Goal: Task Accomplishment & Management: Manage account settings

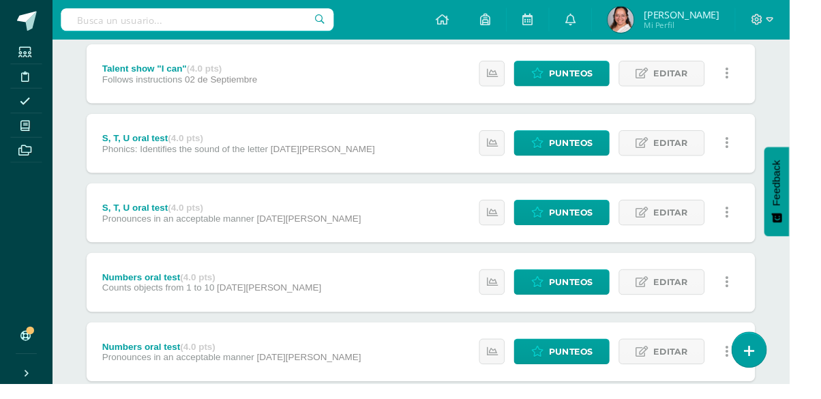
scroll to position [1266, 0]
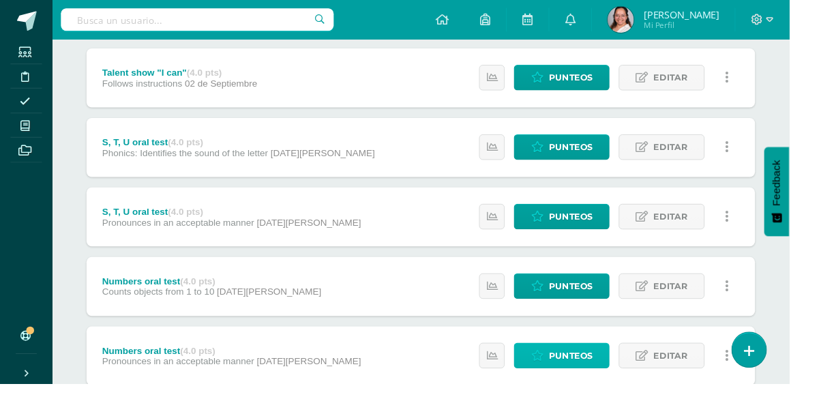
click at [563, 378] on link "Punteos" at bounding box center [584, 369] width 100 height 27
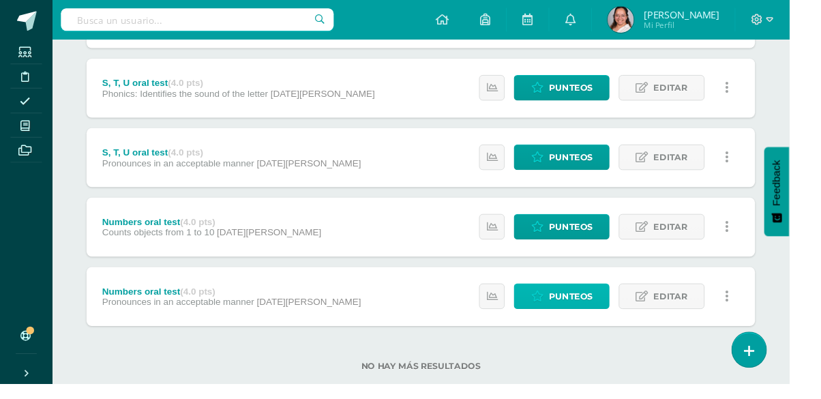
scroll to position [1331, 0]
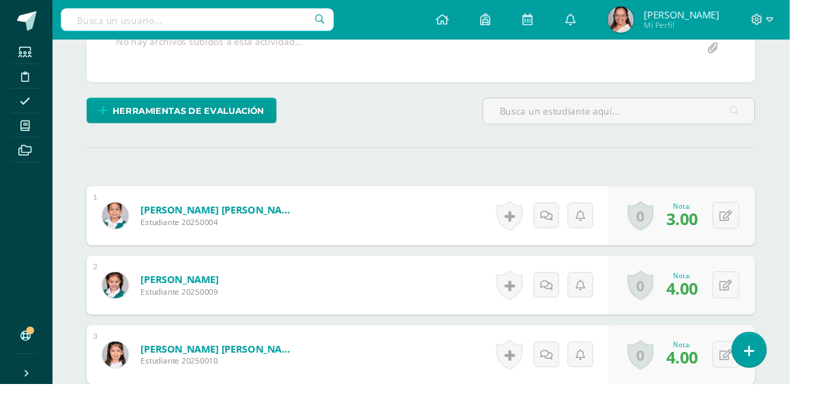
scroll to position [299, 0]
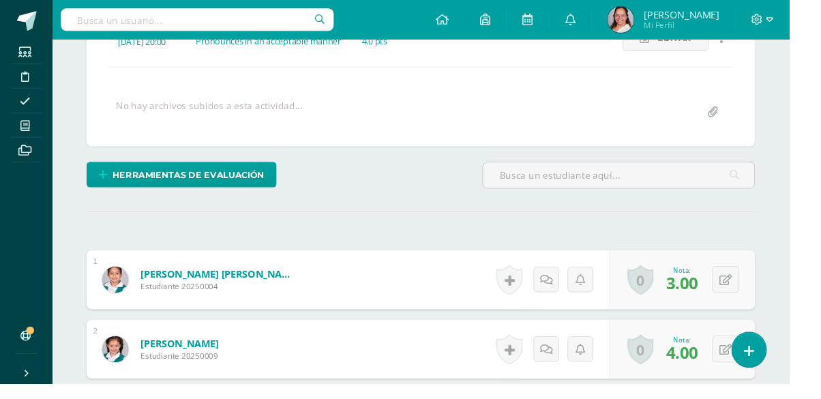
scroll to position [0, 0]
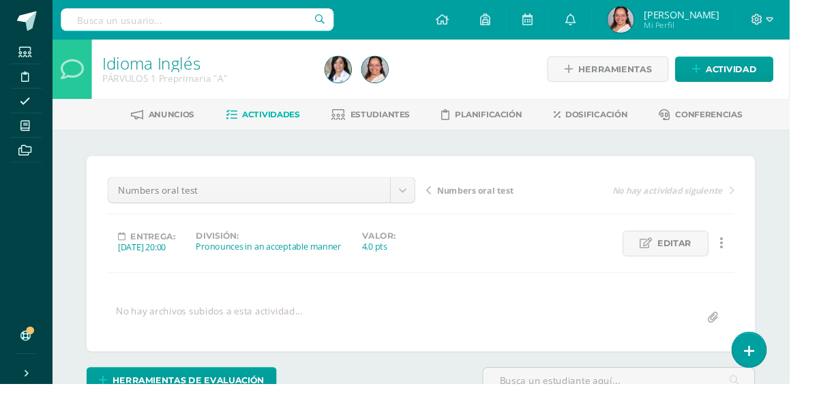
click at [496, 200] on span "Numbers oral test" at bounding box center [495, 198] width 80 height 12
click at [491, 202] on span "S, T, U oral test" at bounding box center [487, 198] width 65 height 12
click at [490, 199] on span "S, T, U oral test" at bounding box center [487, 198] width 65 height 12
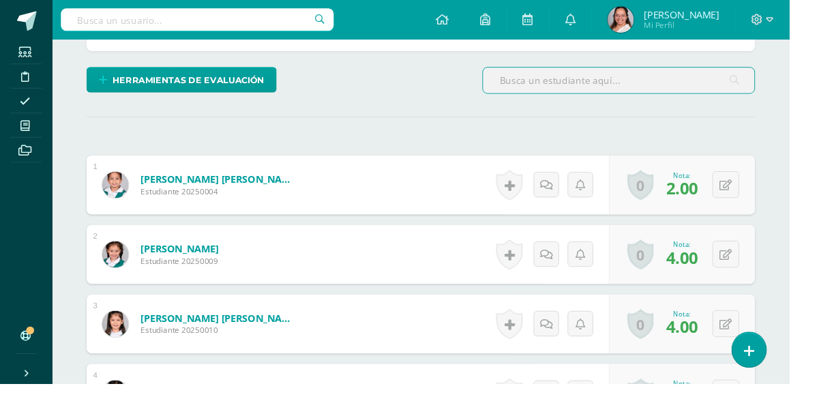
scroll to position [333, 0]
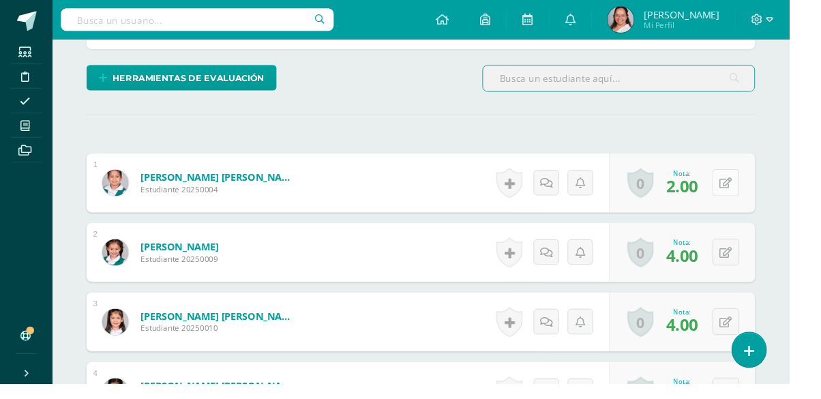
click at [755, 185] on icon at bounding box center [754, 191] width 13 height 12
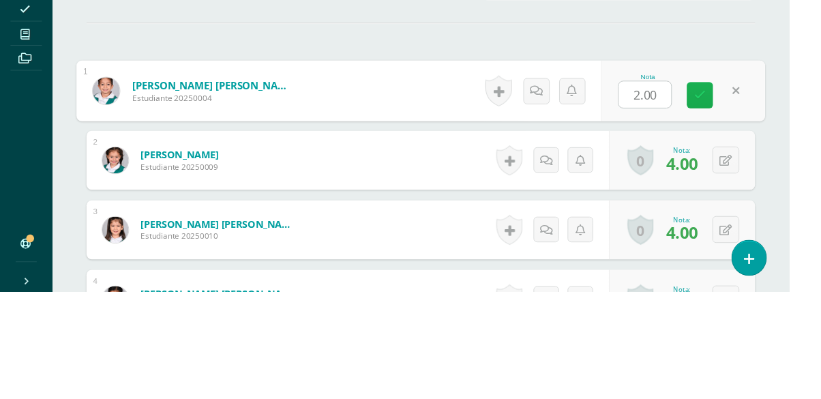
click at [720, 194] on link at bounding box center [727, 194] width 27 height 27
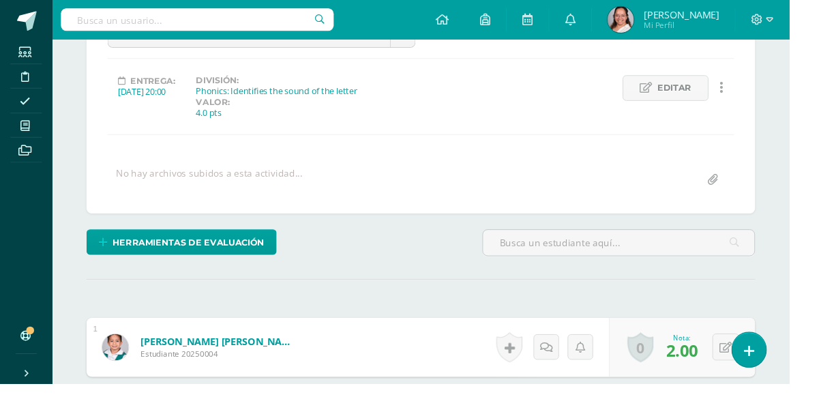
scroll to position [159, 0]
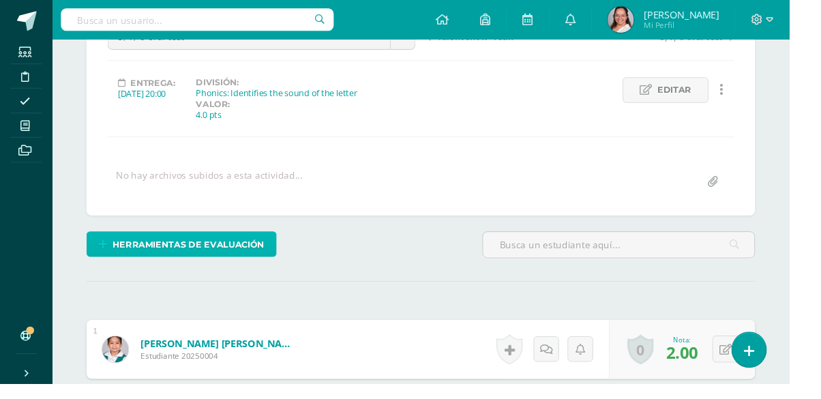
click at [235, 248] on span "Herramientas de evaluación" at bounding box center [196, 254] width 158 height 25
click at [199, 264] on span "Herramientas de evaluación" at bounding box center [196, 254] width 158 height 25
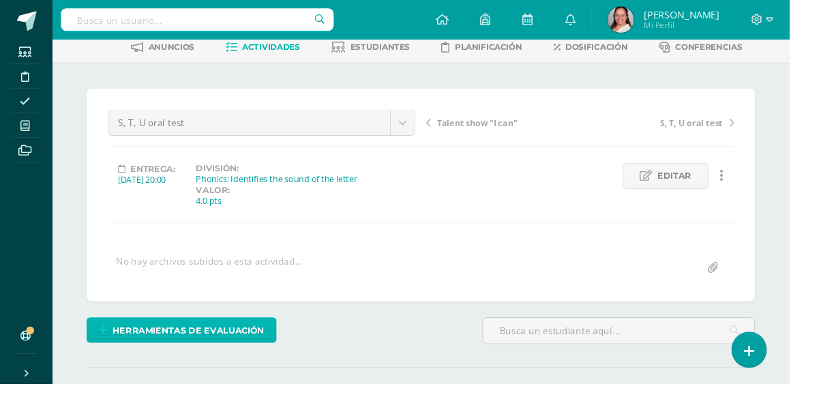
scroll to position [70, 0]
click at [183, 344] on span "Herramientas de evaluación" at bounding box center [196, 344] width 158 height 25
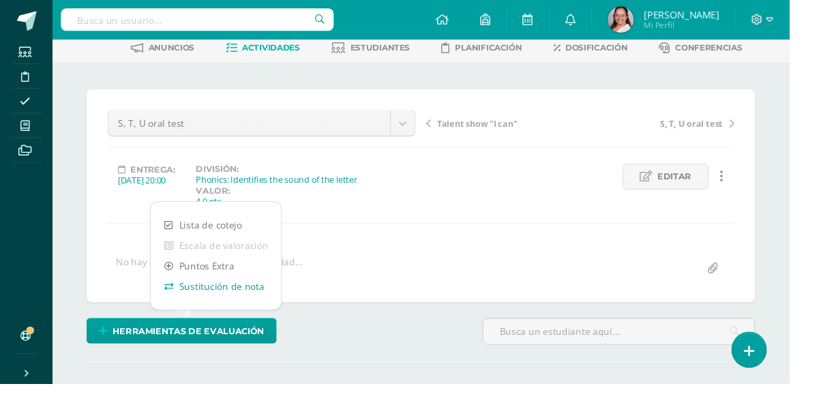
click at [209, 305] on link "Sustitución de nota" at bounding box center [225, 297] width 136 height 21
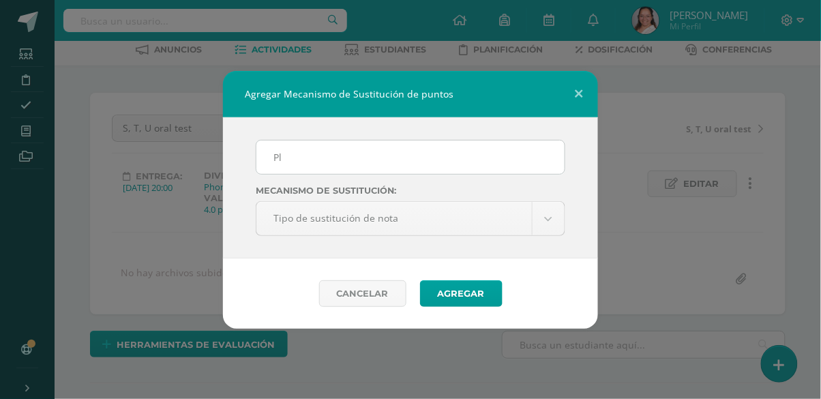
click at [309, 157] on input "Pl" at bounding box center [410, 156] width 308 height 33
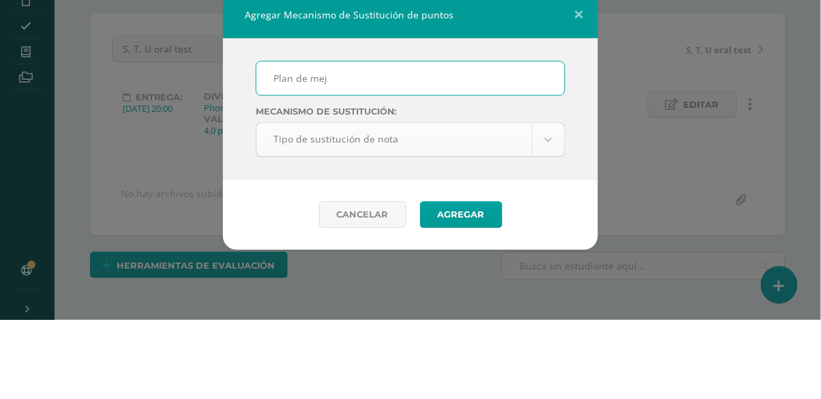
type input "Plan de mej"
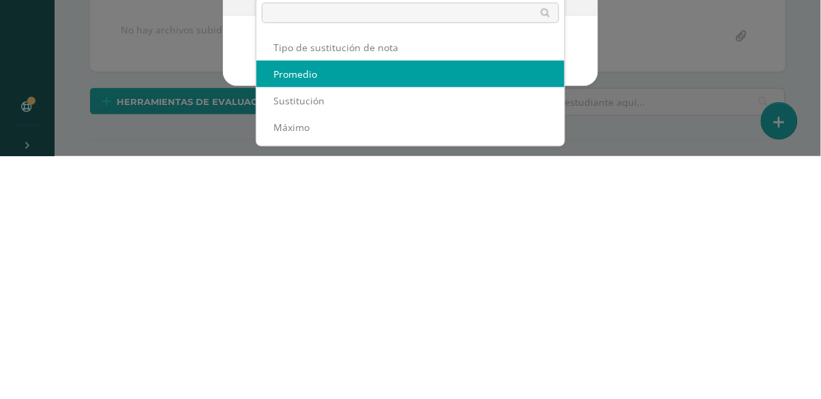
select select "maximum"
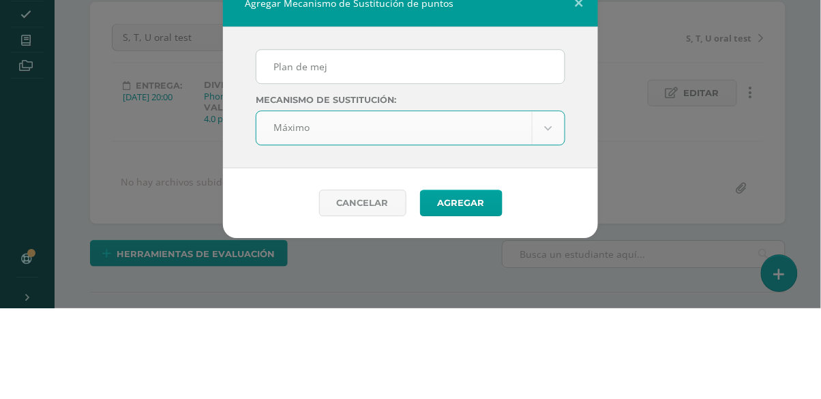
click at [357, 155] on input "Plan de mej" at bounding box center [410, 156] width 308 height 33
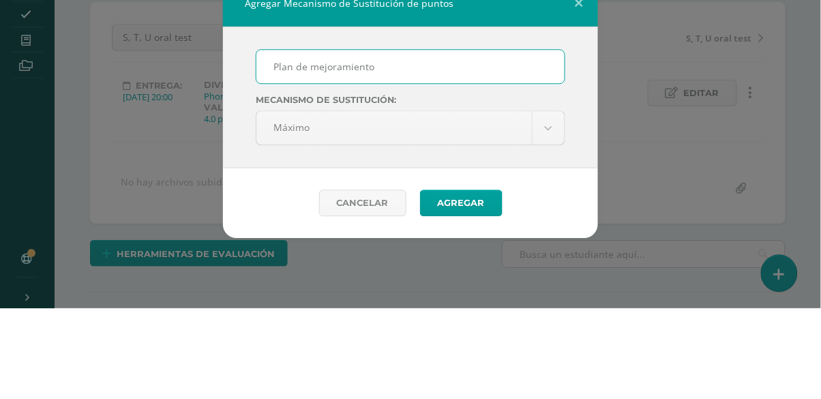
type input "Plan de mejoramiento"
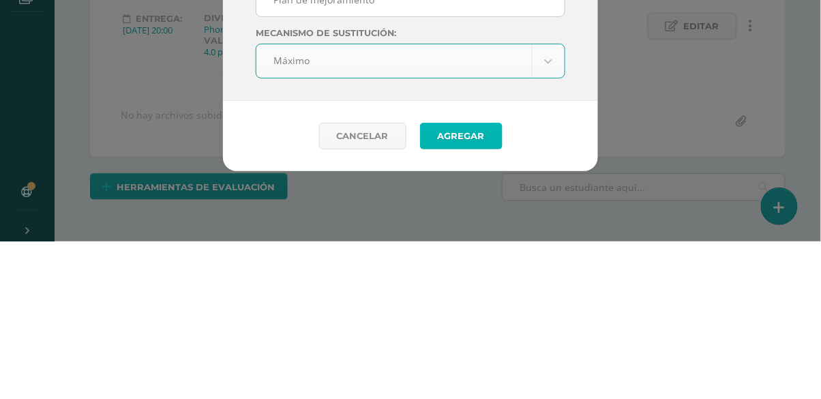
click at [463, 296] on button "Agregar" at bounding box center [461, 293] width 82 height 27
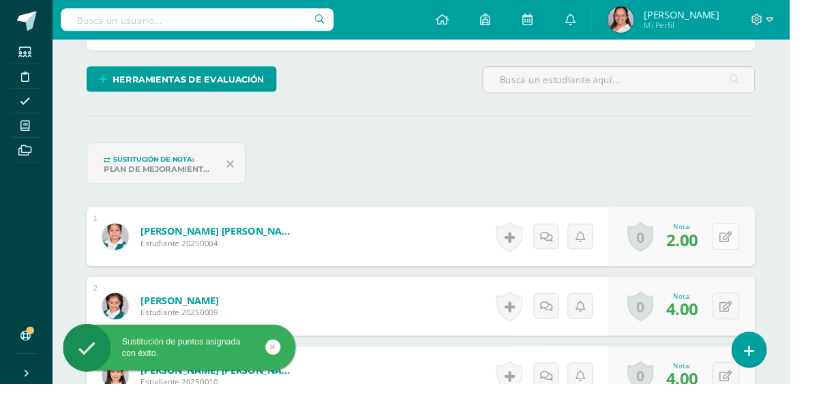
click at [757, 249] on icon at bounding box center [754, 247] width 13 height 12
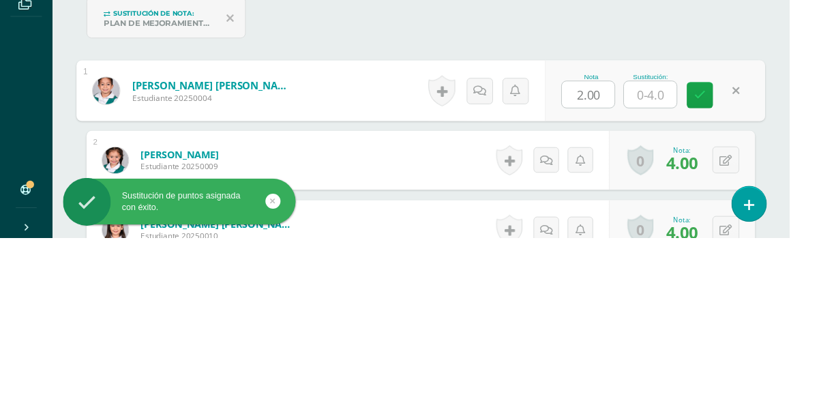
scroll to position [332, 0]
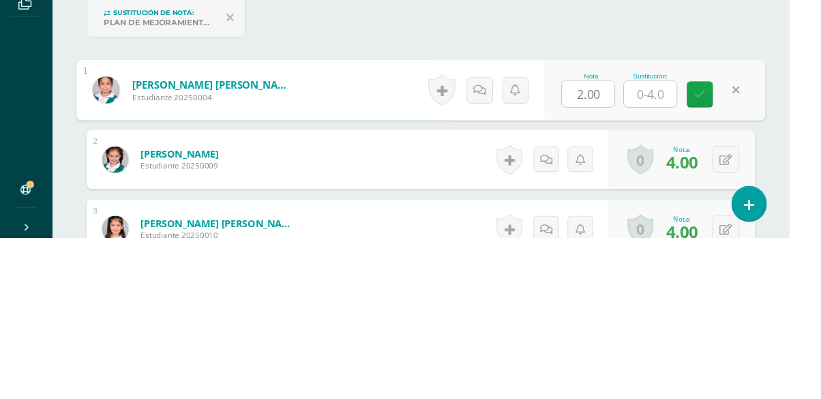
type input "3"
click at [725, 244] on icon at bounding box center [728, 250] width 12 height 12
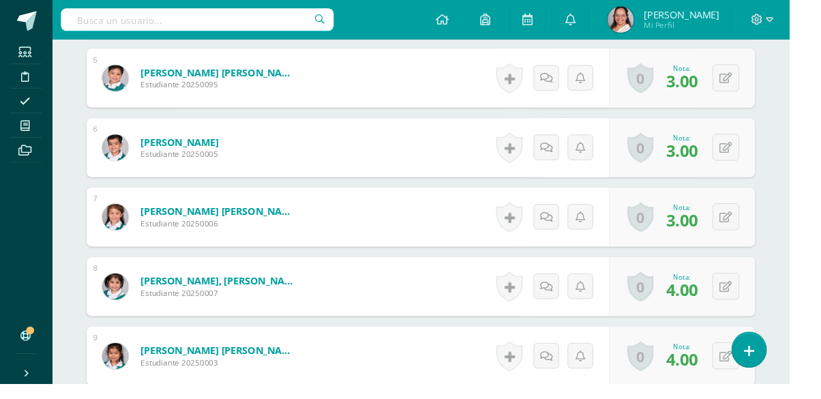
scroll to position [785, 0]
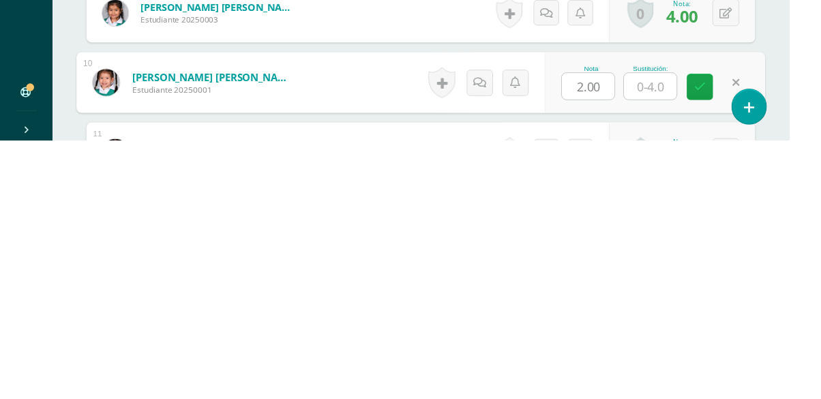
scroll to position [898, 0]
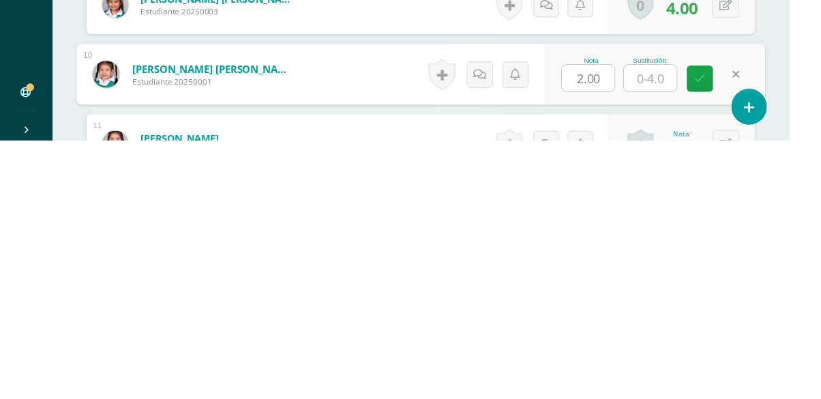
type input "2"
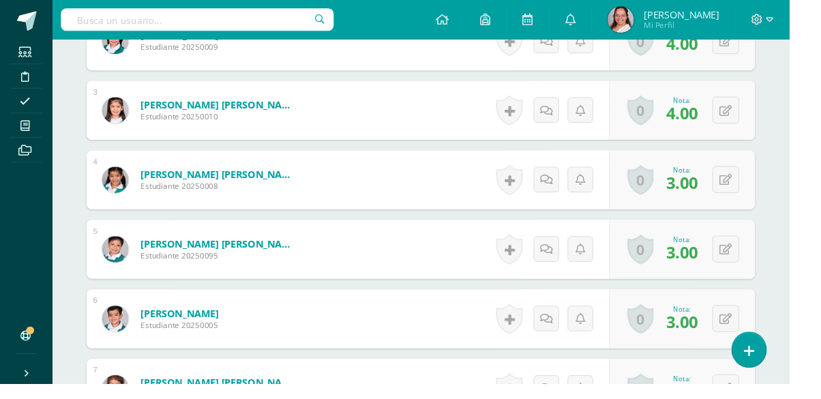
scroll to position [0, 0]
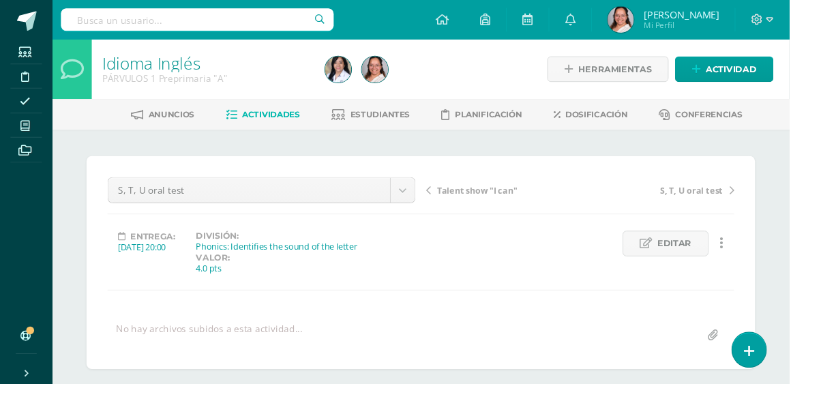
click at [490, 202] on span "Talent show "I can"" at bounding box center [496, 198] width 83 height 12
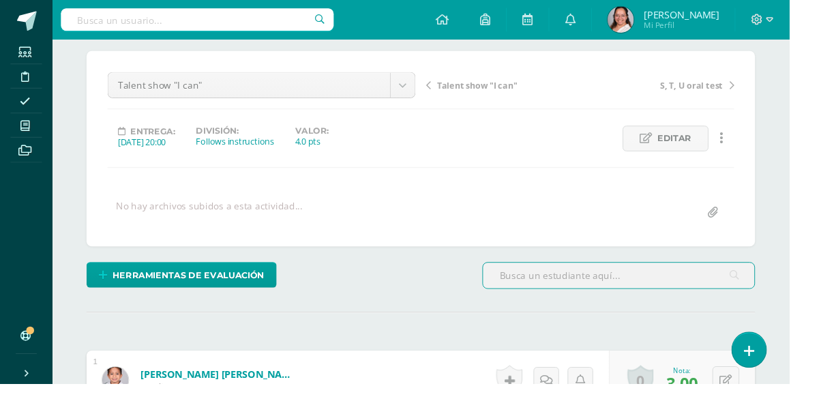
scroll to position [108, 0]
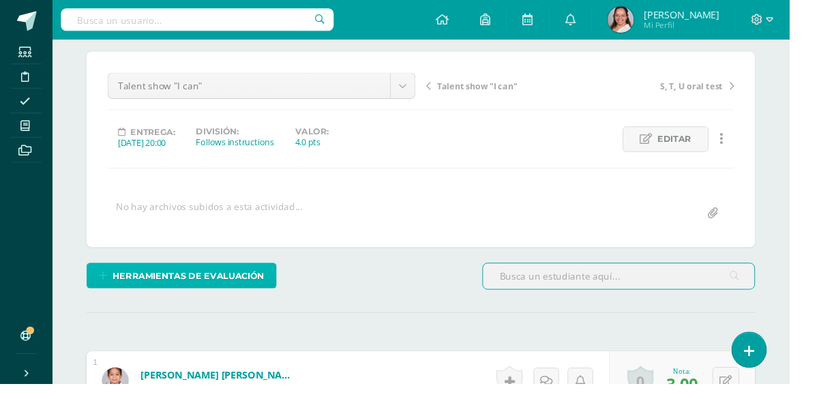
click at [224, 294] on span "Herramientas de evaluación" at bounding box center [196, 287] width 158 height 25
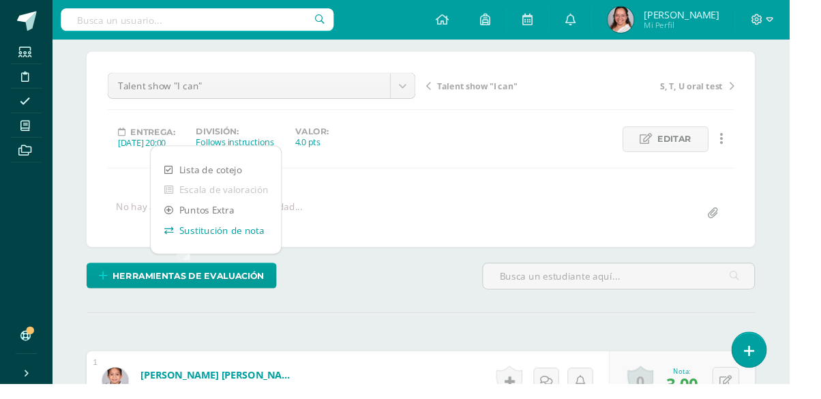
click at [240, 245] on link "Sustitución de nota" at bounding box center [225, 239] width 136 height 21
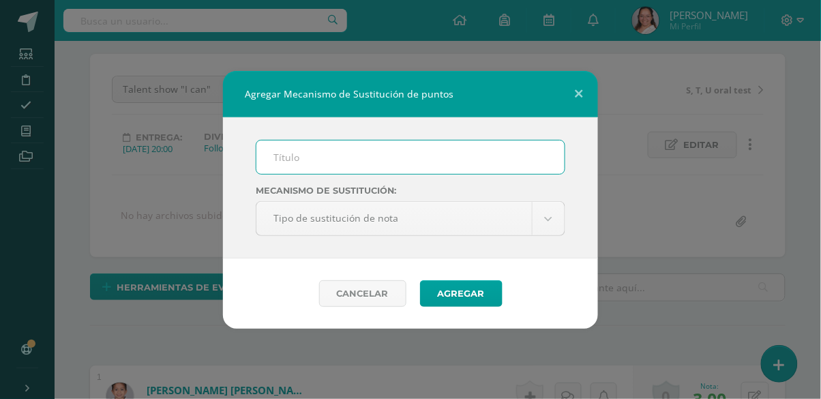
click at [433, 170] on input "text" at bounding box center [410, 156] width 308 height 33
type input "Plan de mejoramiento"
click at [454, 290] on button "Agregar" at bounding box center [461, 293] width 82 height 27
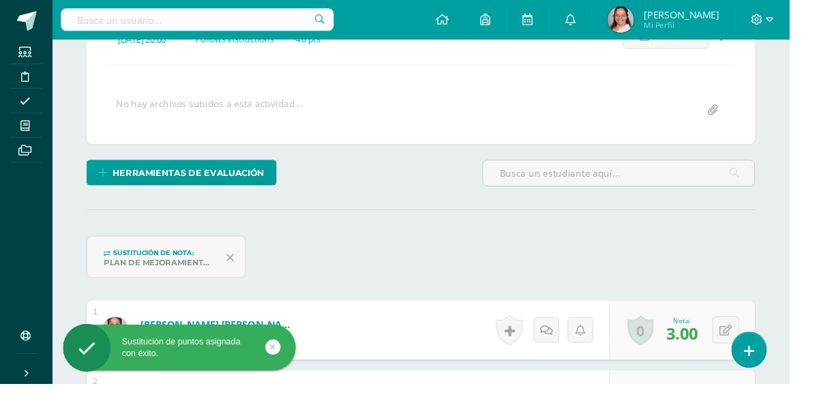
scroll to position [217, 0]
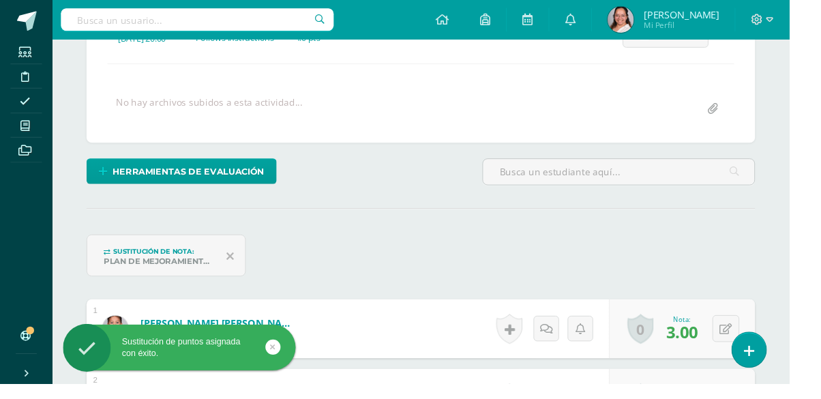
click at [150, 263] on span "Sustitución de nota:" at bounding box center [160, 262] width 84 height 9
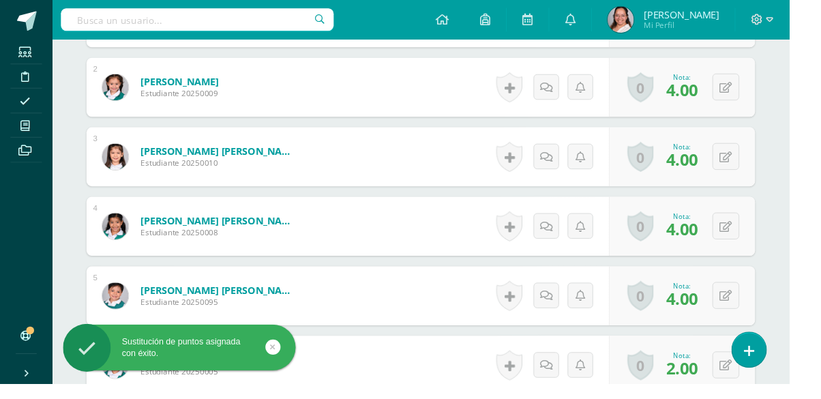
scroll to position [543, 0]
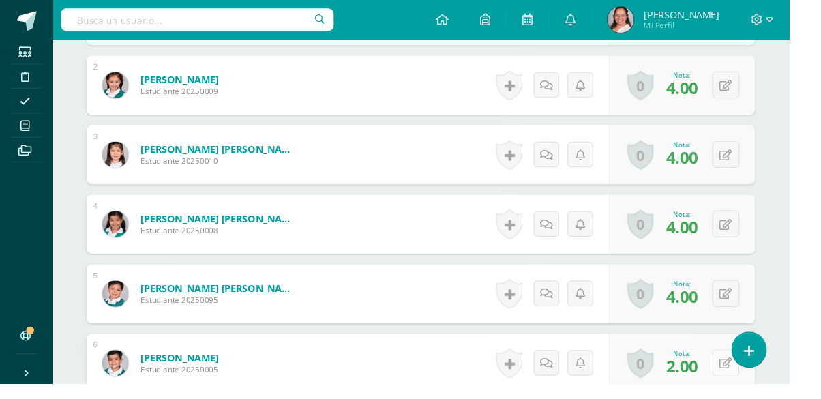
click at [762, 374] on button at bounding box center [755, 377] width 28 height 28
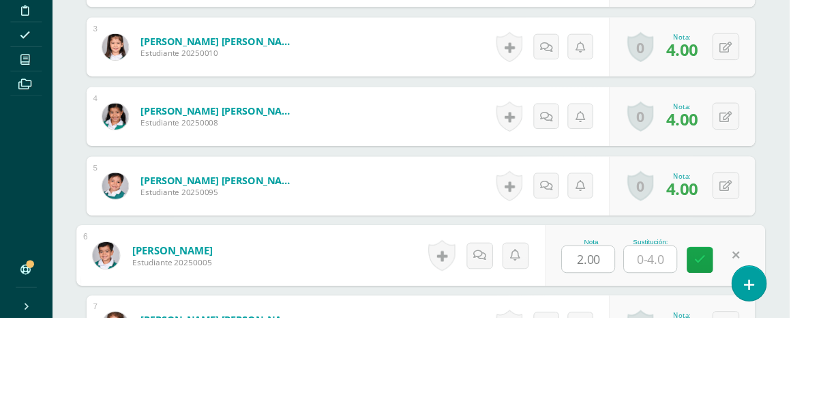
scroll to position [586, 0]
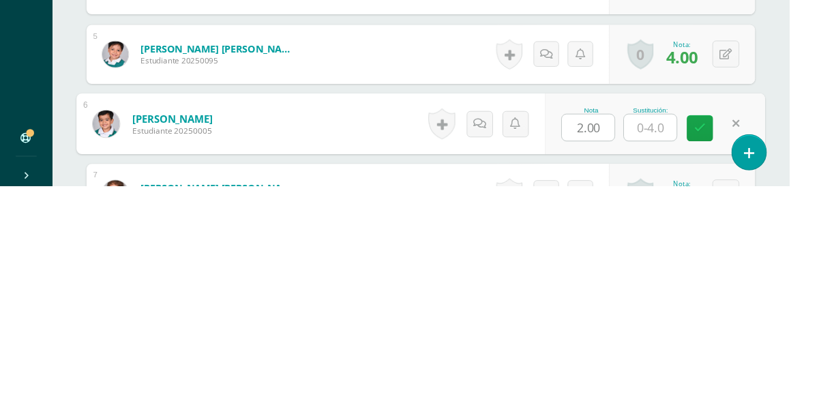
type input "3"
click at [735, 345] on link at bounding box center [727, 338] width 27 height 27
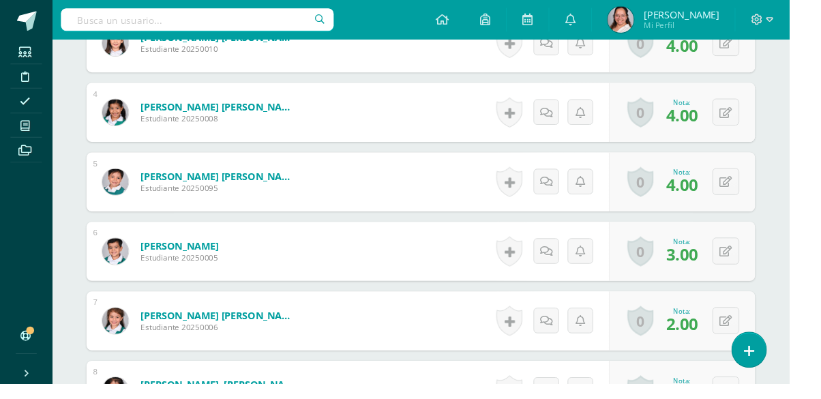
scroll to position [662, 0]
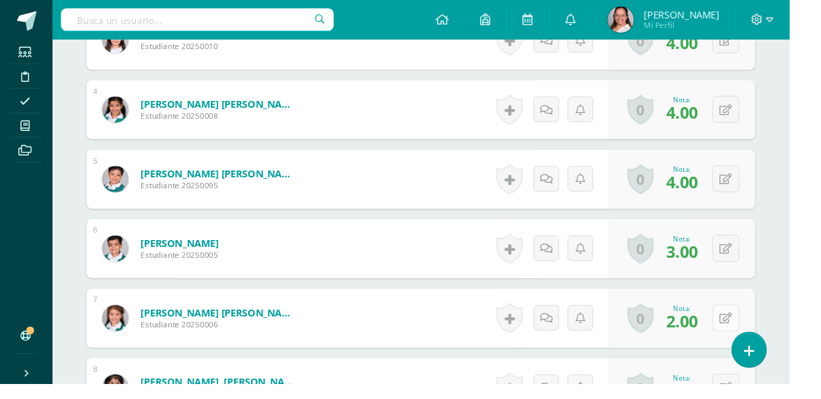
click at [761, 333] on icon at bounding box center [754, 331] width 13 height 12
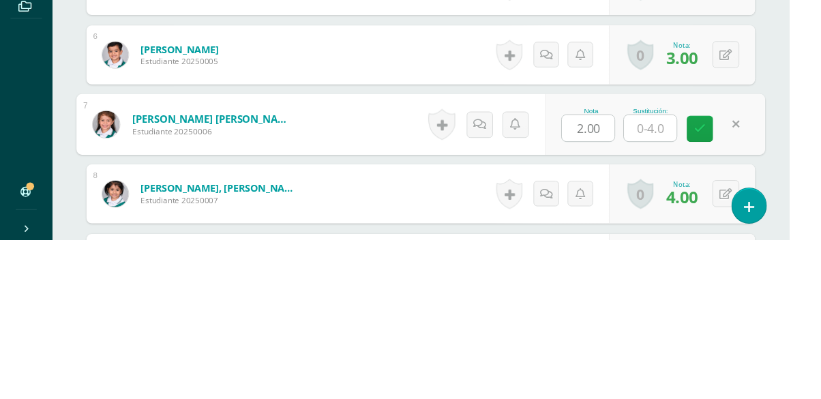
scroll to position [713, 0]
type input "3"
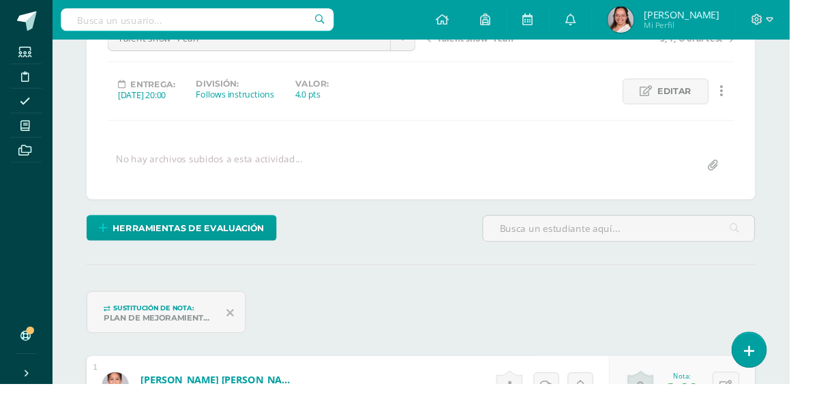
scroll to position [154, 0]
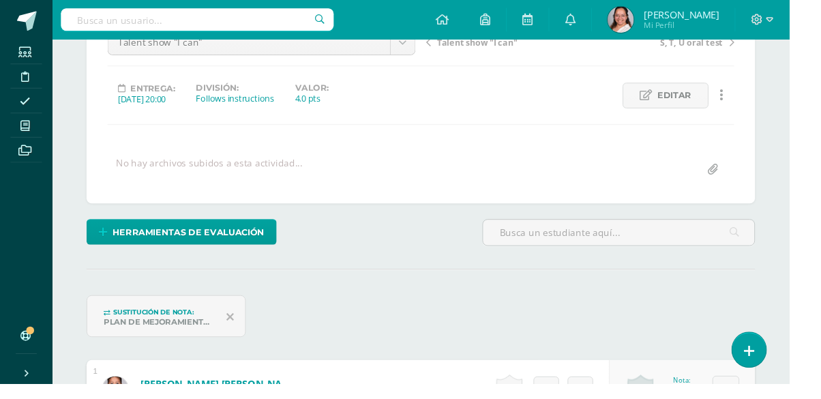
click at [240, 331] on icon at bounding box center [238, 329] width 7 height 12
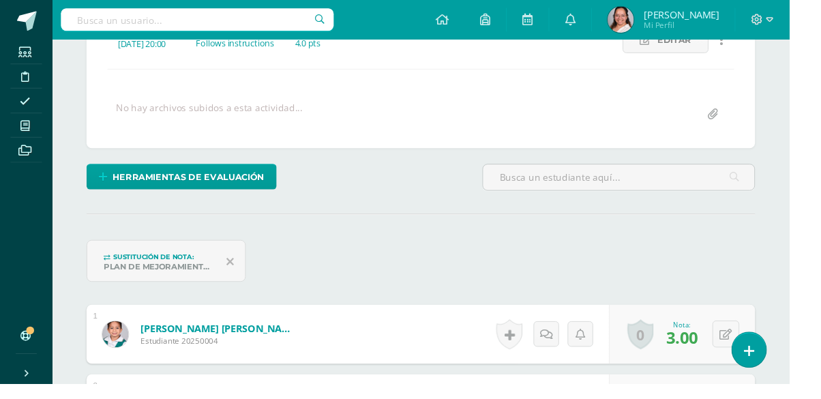
scroll to position [222, 0]
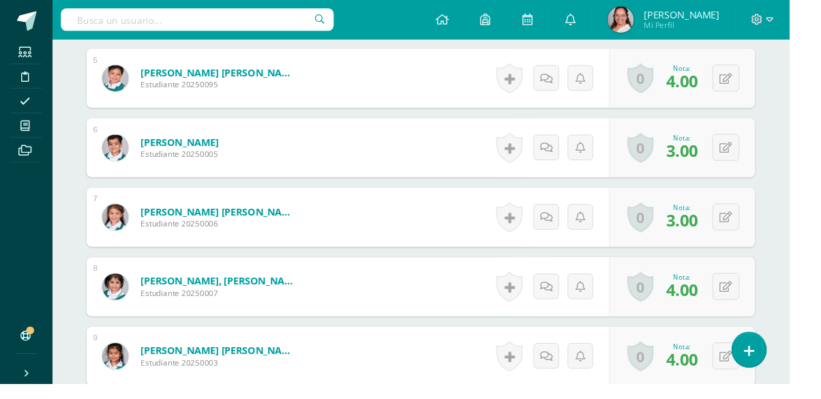
scroll to position [721, 0]
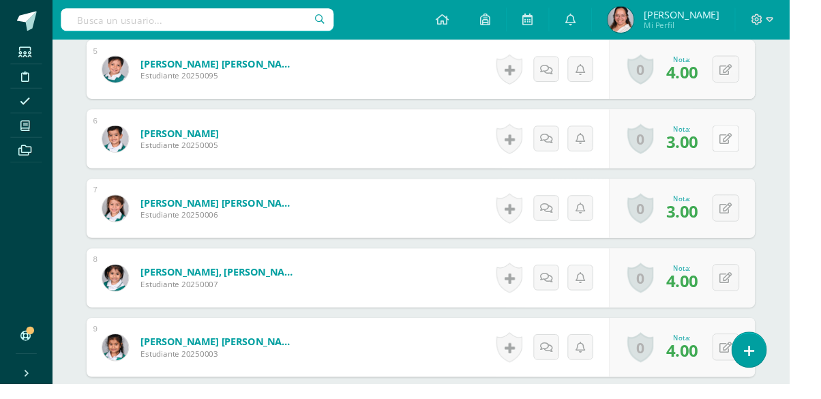
click at [766, 144] on button at bounding box center [755, 144] width 28 height 28
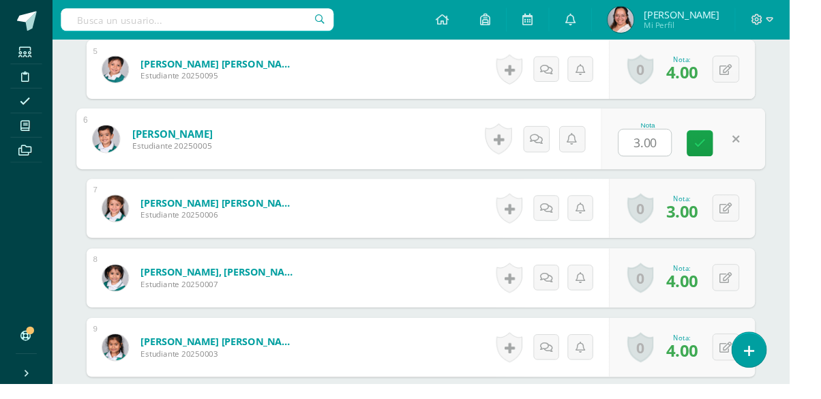
type input "2"
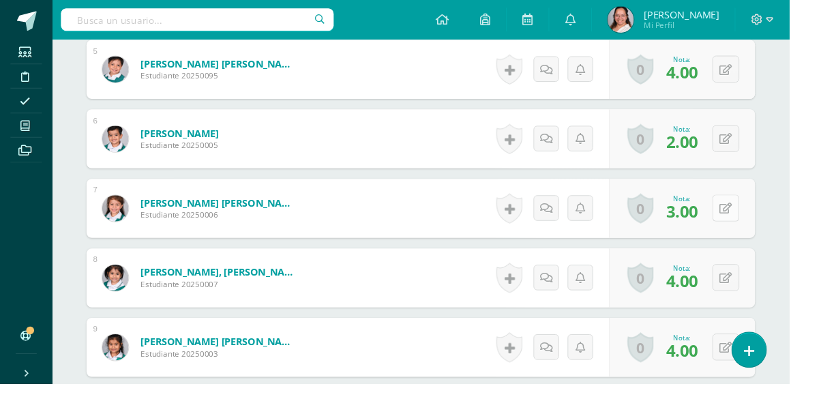
click at [763, 218] on button at bounding box center [755, 216] width 28 height 28
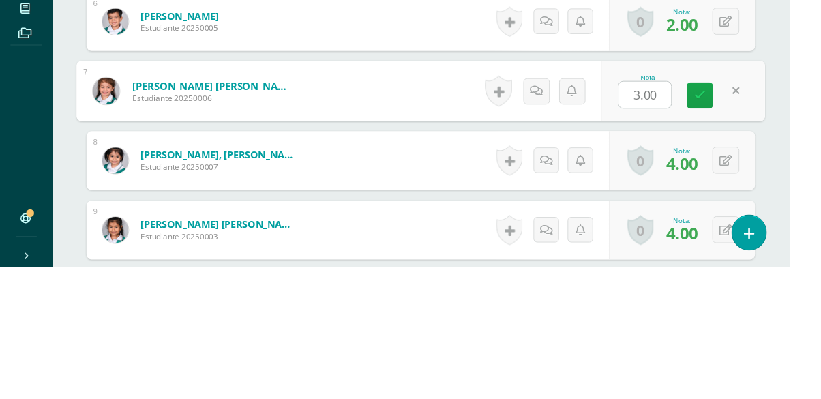
type input "2"
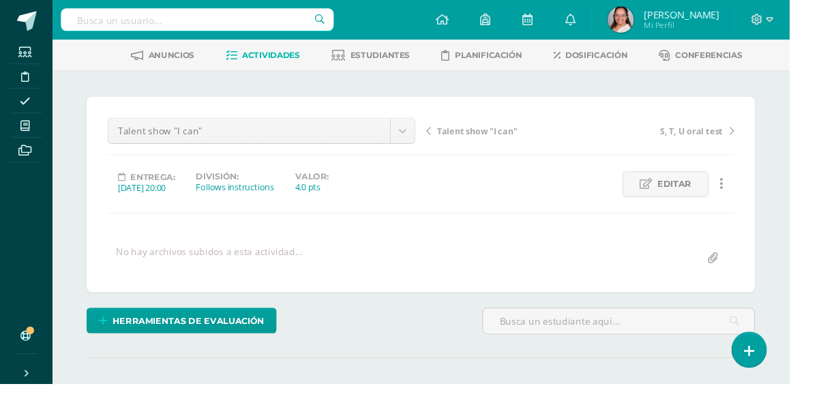
scroll to position [0, 0]
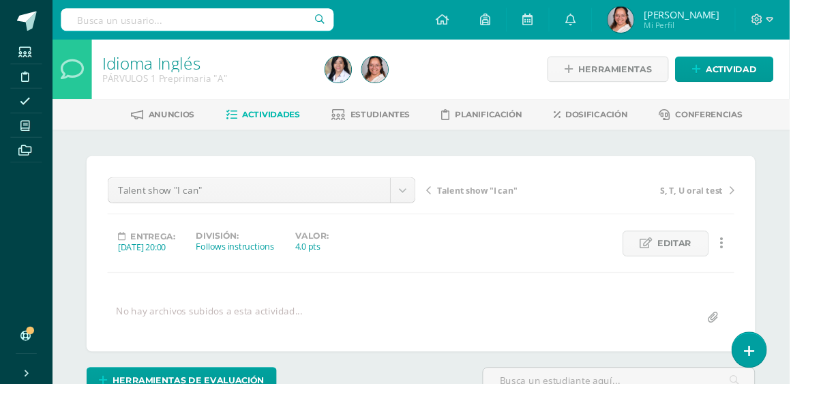
click at [508, 195] on span "Talent show "I can"" at bounding box center [496, 198] width 83 height 12
click at [495, 193] on span "Talent show "I can"" at bounding box center [496, 198] width 83 height 12
click at [468, 191] on link "Roll and color" at bounding box center [523, 198] width 160 height 14
click at [464, 196] on span "Roll and color" at bounding box center [484, 198] width 59 height 12
click at [474, 200] on span "V, W and X" at bounding box center [477, 198] width 45 height 12
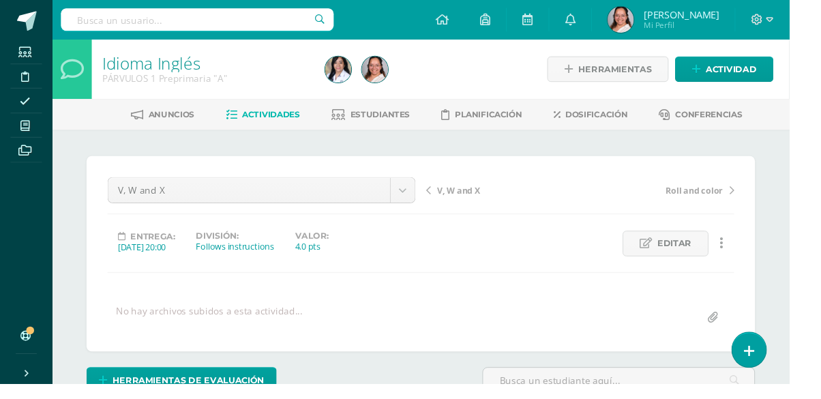
click at [464, 192] on span "V, W and X" at bounding box center [477, 198] width 45 height 12
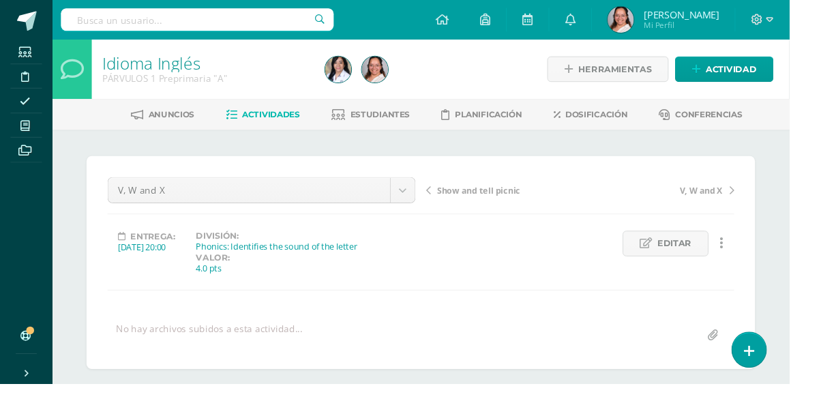
click at [489, 192] on span "Show and tell picnic" at bounding box center [498, 198] width 87 height 12
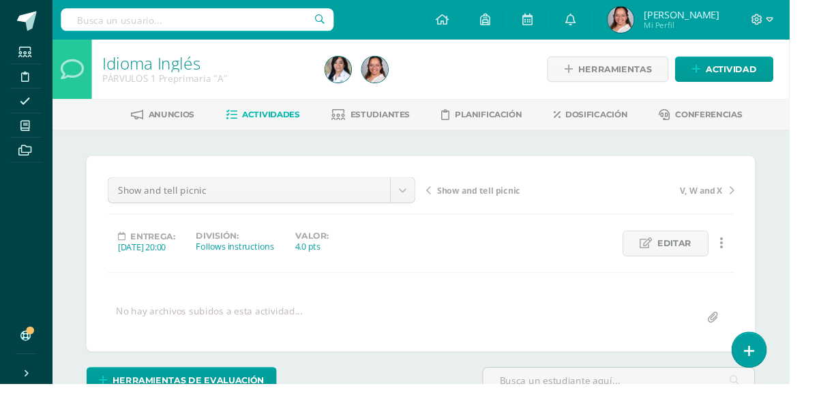
scroll to position [1, 0]
click at [488, 192] on span "Show and tell picnic" at bounding box center [498, 198] width 87 height 12
click at [497, 198] on span "Show and tell picnic" at bounding box center [498, 198] width 87 height 12
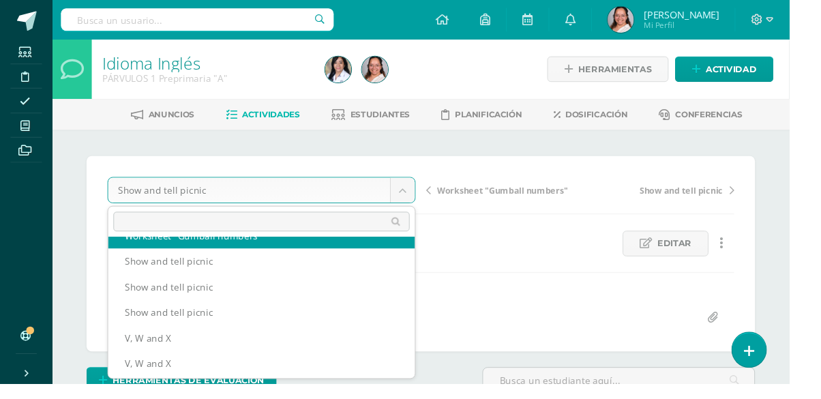
scroll to position [153, 0]
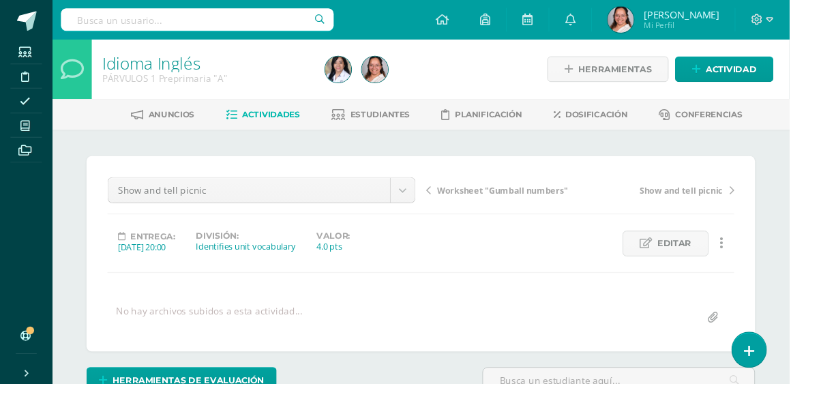
click at [736, 191] on link "Show and tell picnic" at bounding box center [683, 198] width 160 height 14
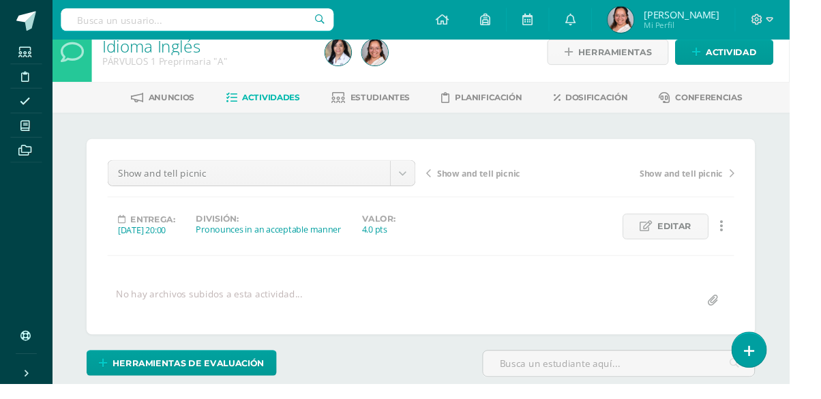
click at [720, 179] on span "Show and tell picnic" at bounding box center [708, 180] width 87 height 12
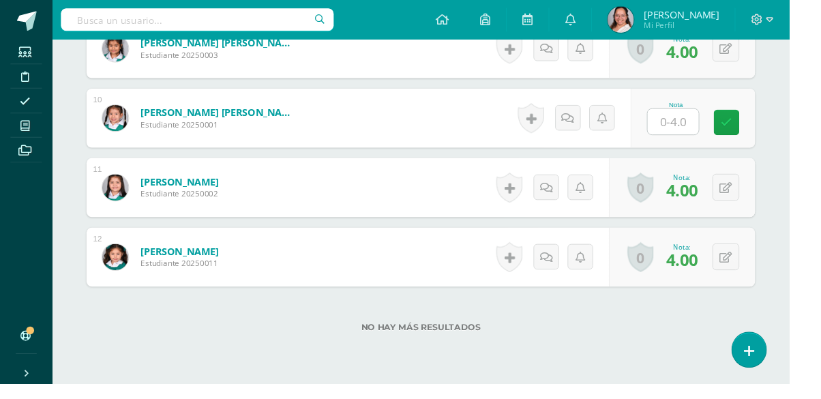
scroll to position [1071, 0]
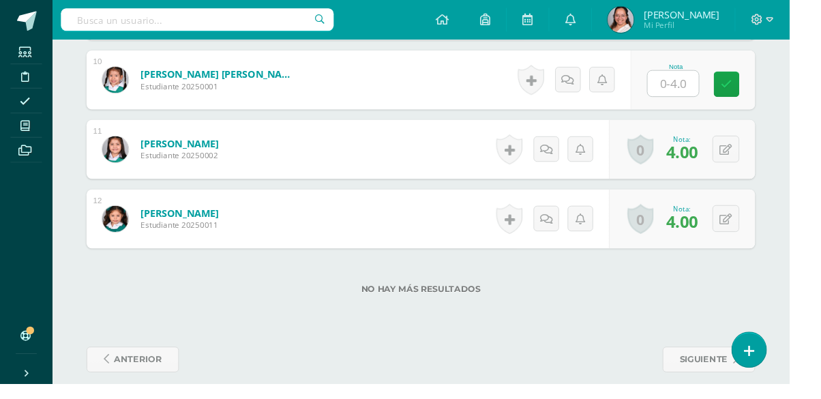
click at [444, 221] on form "Zumeta Luna, Karelyn Mariscell Estudiante 20250011 Nota 4.00 0 Logros Logros ob…" at bounding box center [437, 227] width 695 height 61
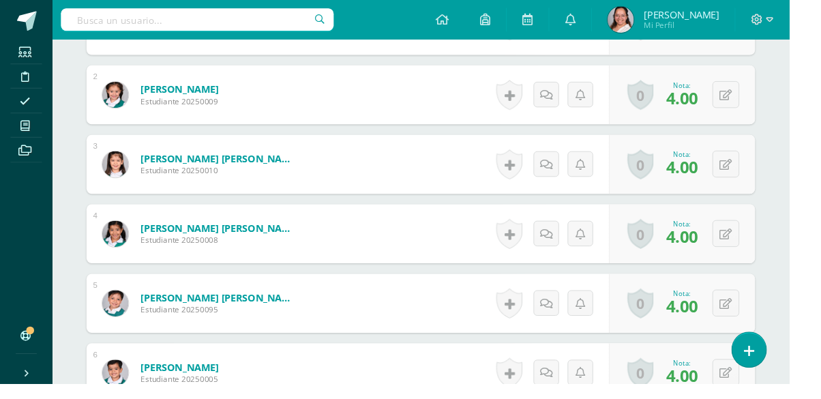
scroll to position [0, 0]
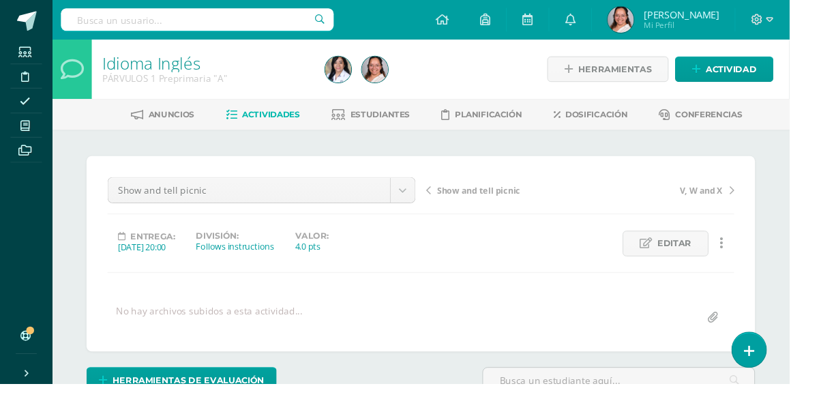
click at [466, 202] on span "Show and tell picnic" at bounding box center [498, 198] width 87 height 12
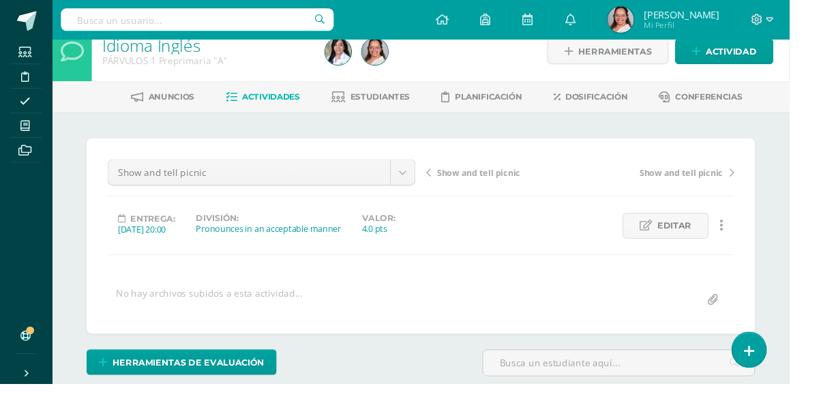
scroll to position [19, 0]
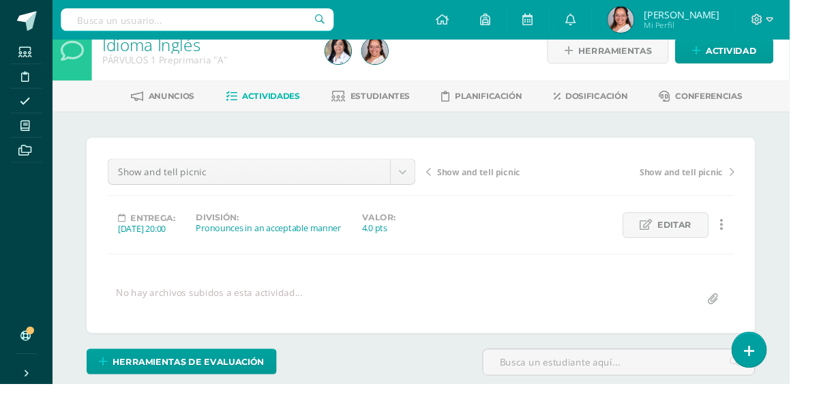
click at [484, 175] on span "Show and tell picnic" at bounding box center [498, 179] width 87 height 12
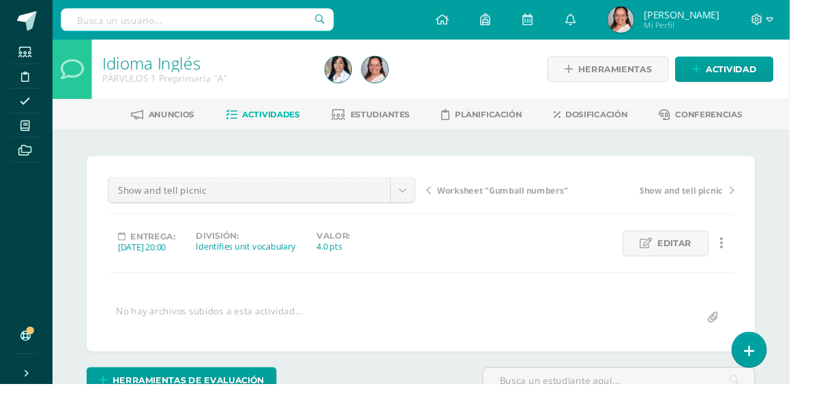
click at [514, 202] on span "Worksheet "Gumball numbers"" at bounding box center [523, 198] width 136 height 12
click at [490, 195] on span "Worksheet "Gumball numbers"" at bounding box center [523, 198] width 136 height 12
click at [501, 202] on span "Y and Z worksheet" at bounding box center [495, 198] width 80 height 12
click at [502, 196] on span "Y and Z worksheet" at bounding box center [495, 198] width 80 height 12
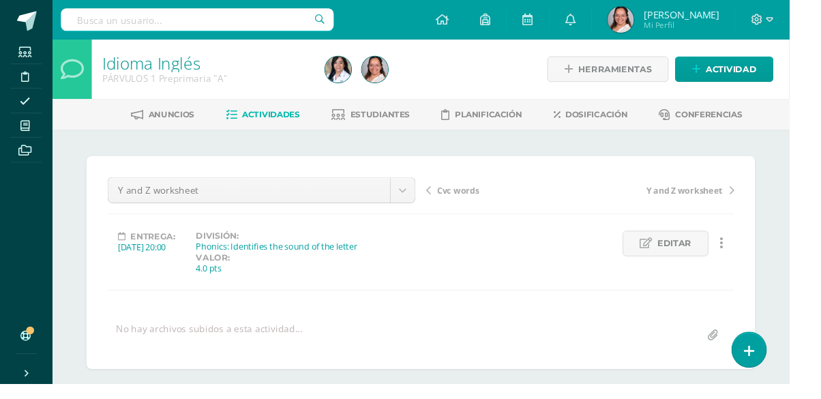
click at [481, 192] on span "Cvc words" at bounding box center [477, 198] width 44 height 12
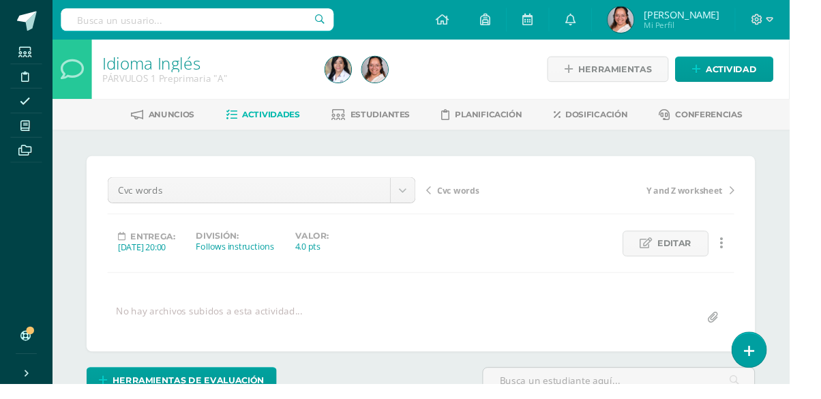
click at [480, 194] on span "Cvc words" at bounding box center [477, 198] width 44 height 12
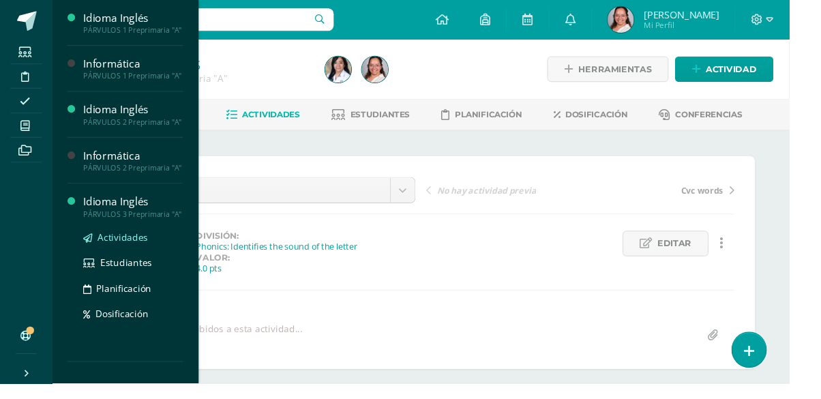
click at [125, 247] on span "Actividades" at bounding box center [128, 246] width 52 height 13
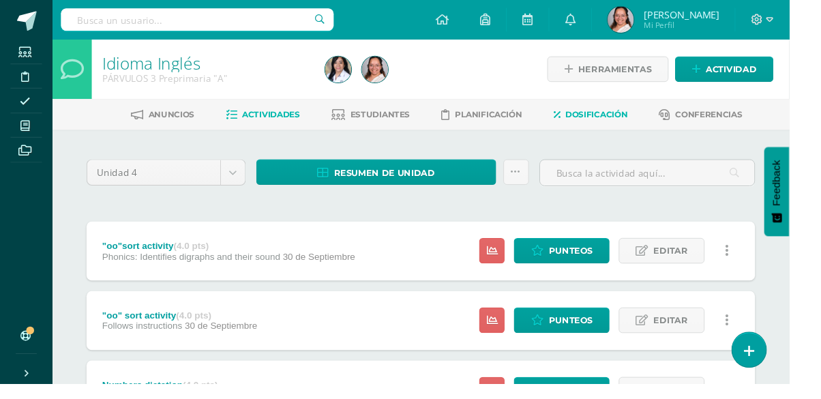
click at [624, 129] on link "Dosificación" at bounding box center [614, 119] width 77 height 22
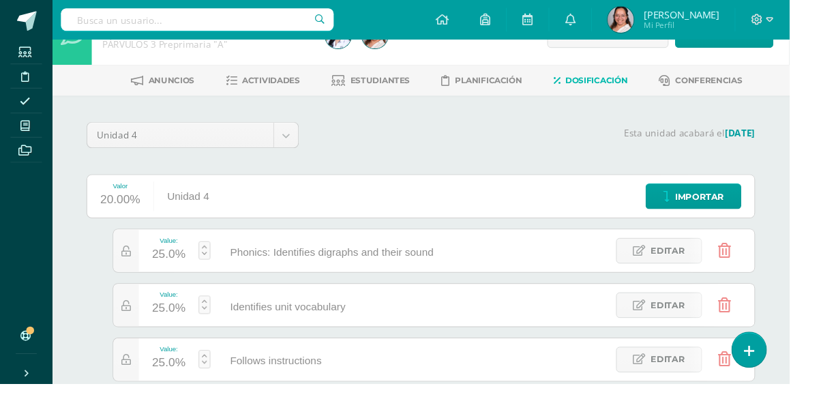
scroll to position [36, 0]
click at [235, 78] on icon at bounding box center [241, 84] width 12 height 12
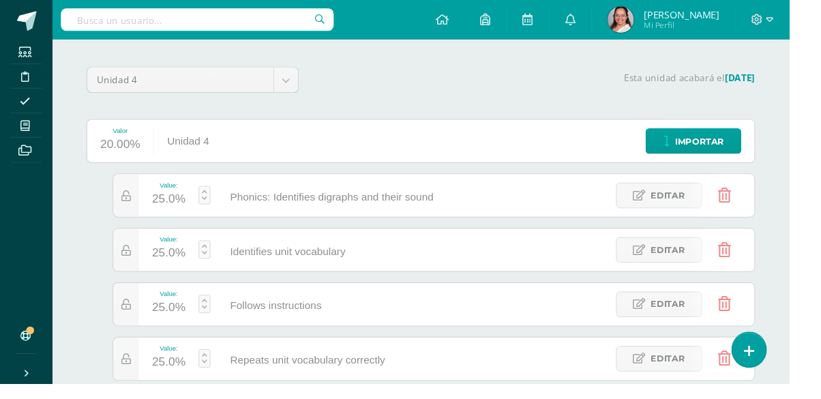
scroll to position [104, 0]
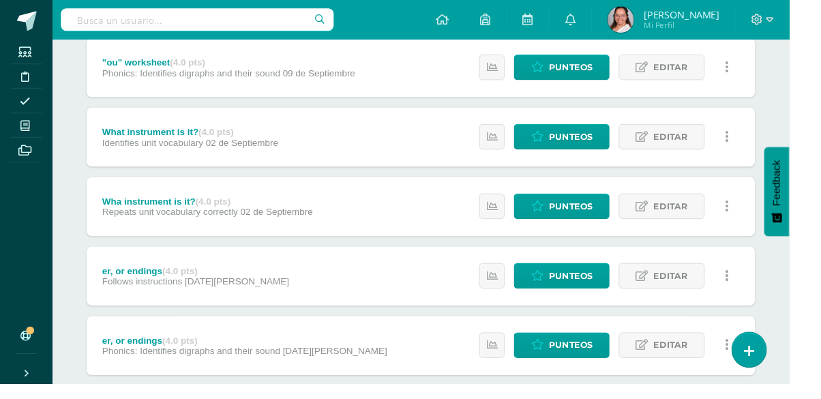
scroll to position [766, 0]
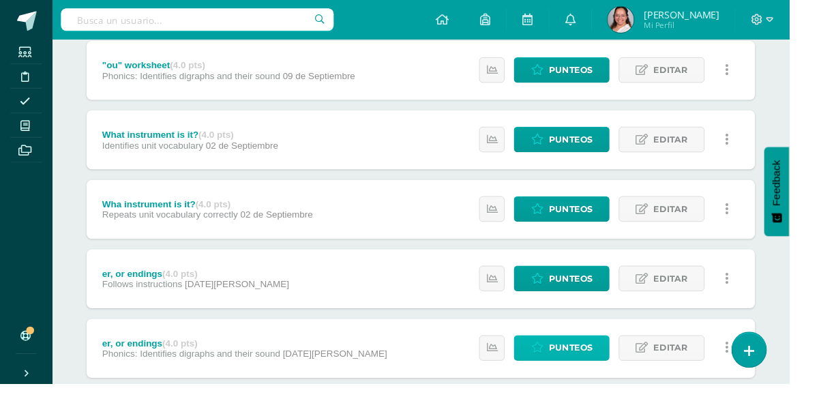
click at [624, 364] on link "Punteos" at bounding box center [584, 361] width 100 height 27
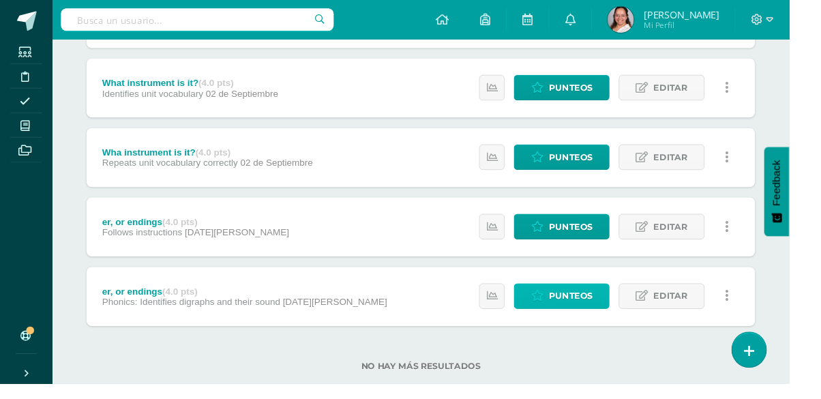
scroll to position [831, 0]
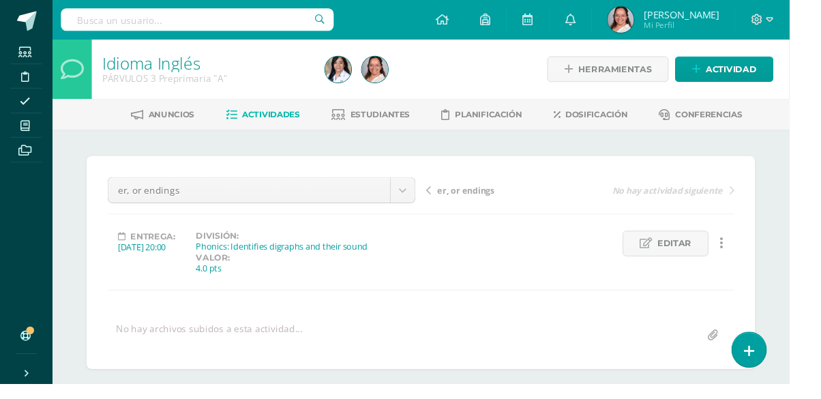
click at [491, 192] on span "er, or endings" at bounding box center [484, 198] width 59 height 12
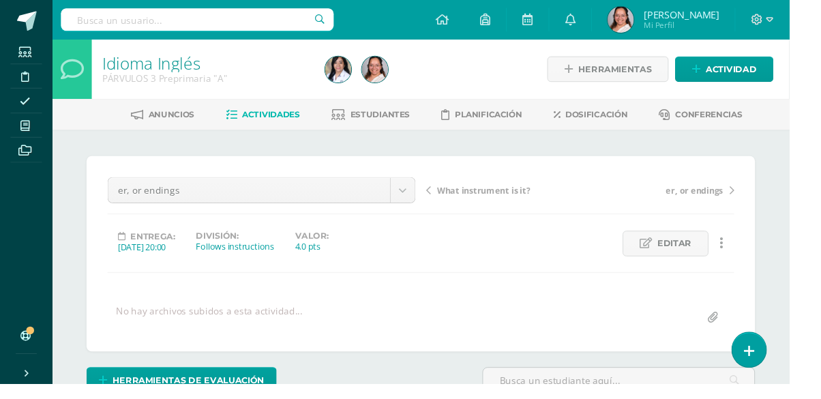
click at [500, 198] on span "What instrument is it?" at bounding box center [503, 198] width 97 height 12
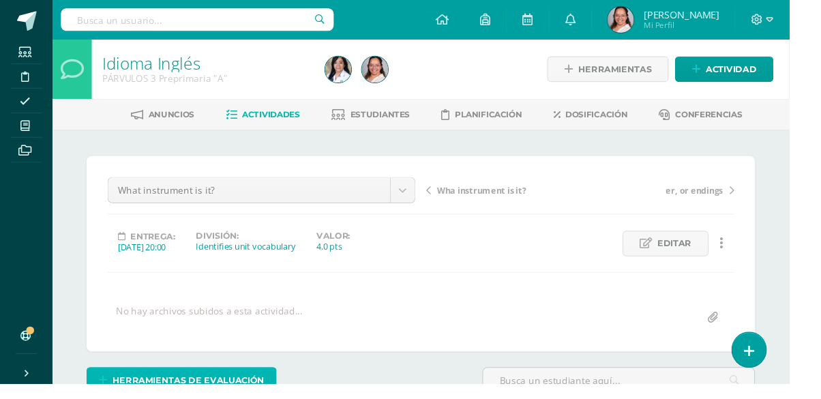
click at [268, 396] on span "Herramientas de evaluación" at bounding box center [196, 395] width 158 height 25
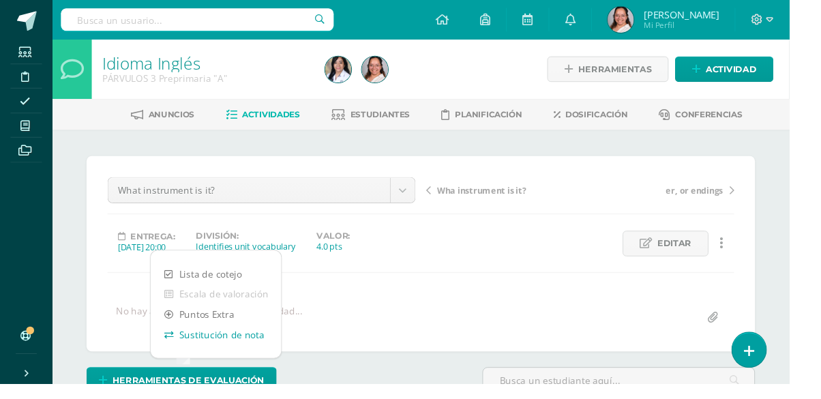
click at [251, 353] on link "Sustitución de nota" at bounding box center [225, 347] width 136 height 21
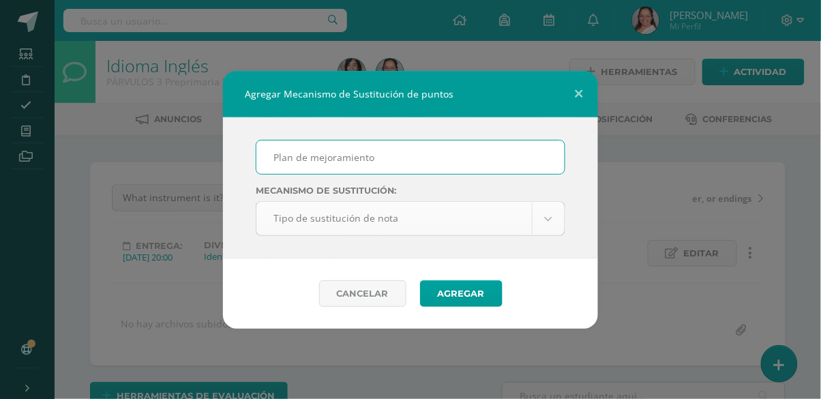
type input "Plan de mejoramiento"
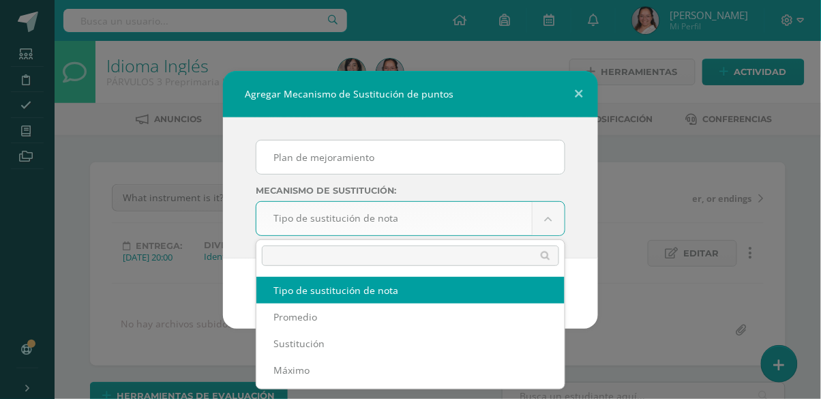
select select "maximum"
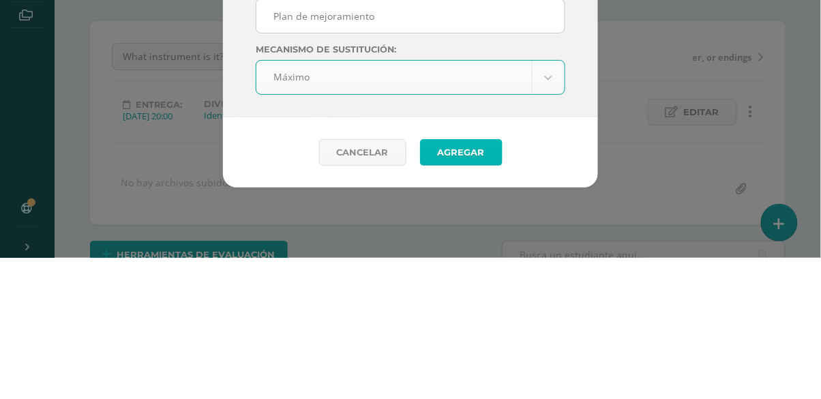
click at [458, 285] on button "Agregar" at bounding box center [461, 293] width 82 height 27
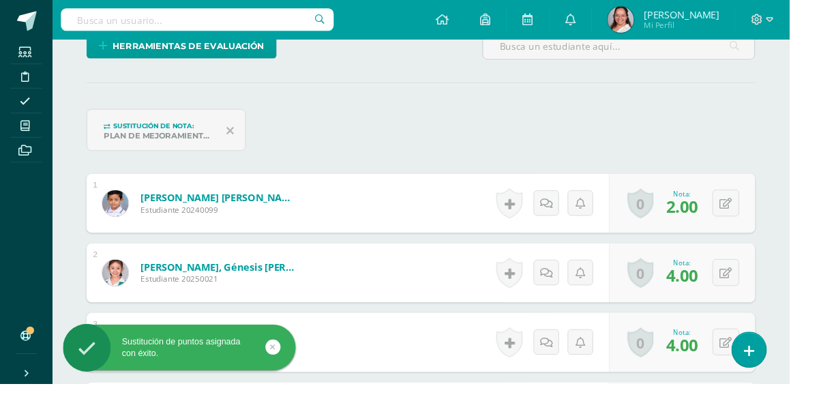
scroll to position [365, 0]
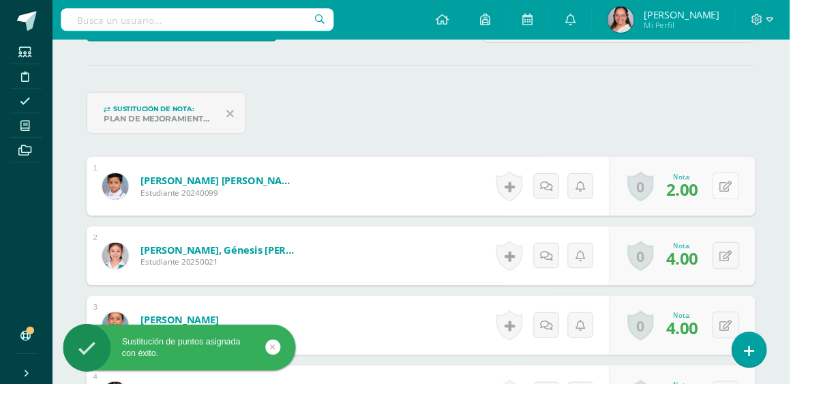
click at [751, 188] on icon at bounding box center [754, 194] width 13 height 12
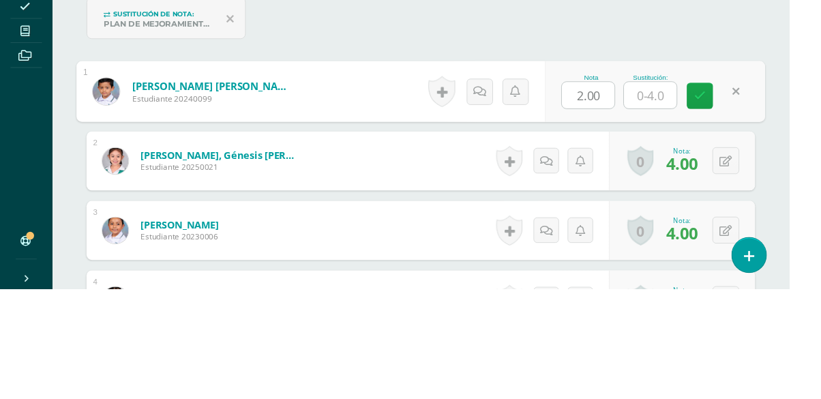
type input "3"
click at [721, 200] on link at bounding box center [727, 197] width 27 height 27
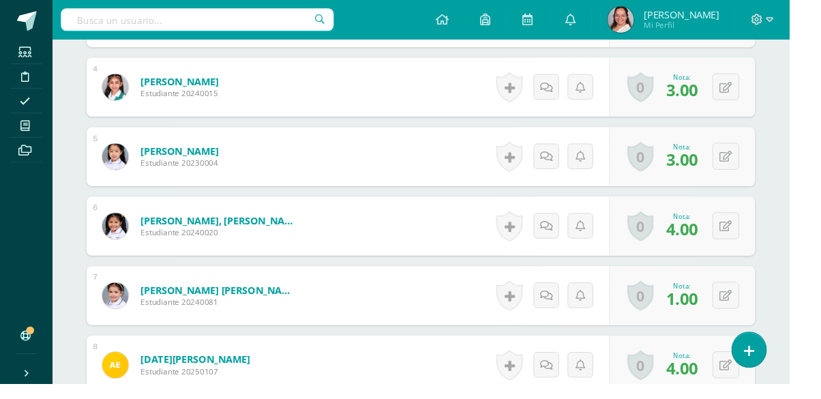
scroll to position [686, 0]
click at [747, 305] on button at bounding box center [755, 306] width 28 height 28
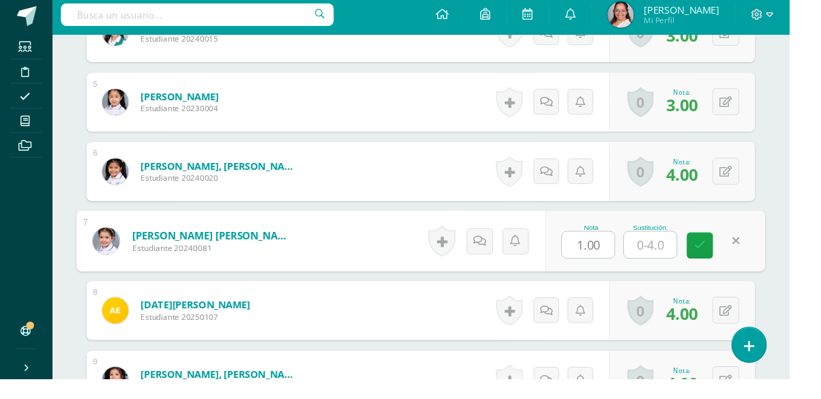
scroll to position [737, 0]
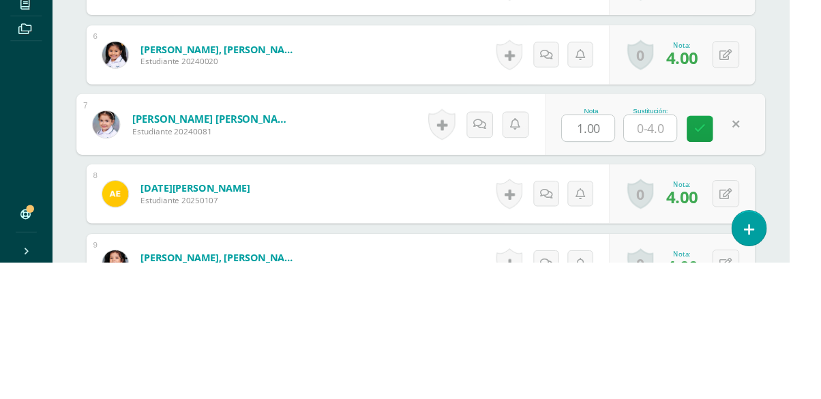
type input "2"
click at [720, 255] on link at bounding box center [727, 260] width 27 height 27
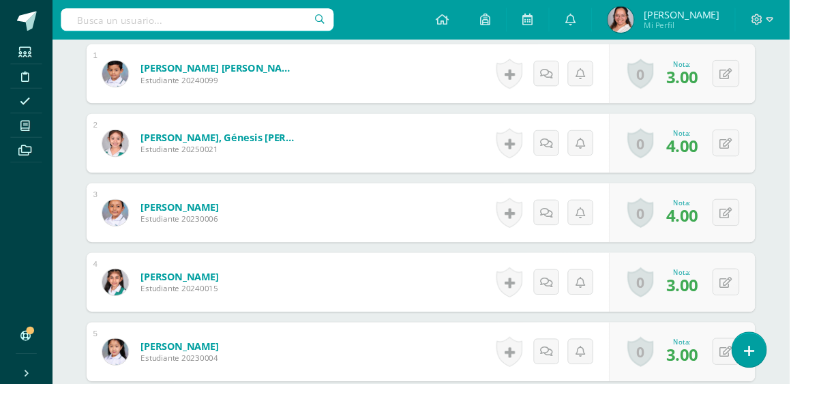
scroll to position [0, 0]
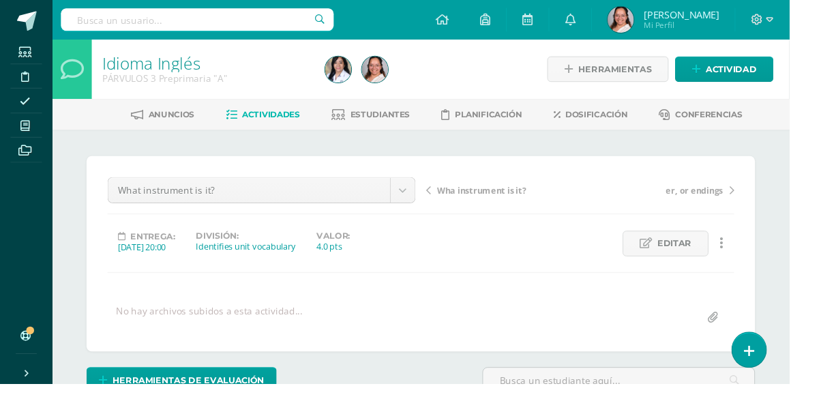
click at [481, 200] on span "Wha instrument is it?" at bounding box center [501, 198] width 93 height 12
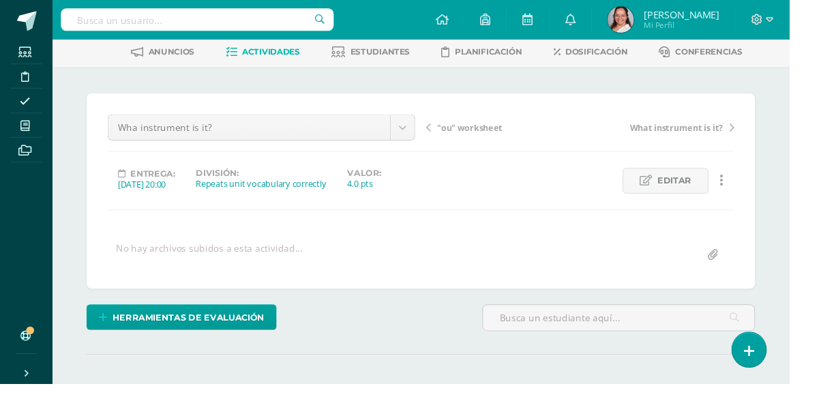
scroll to position [113, 0]
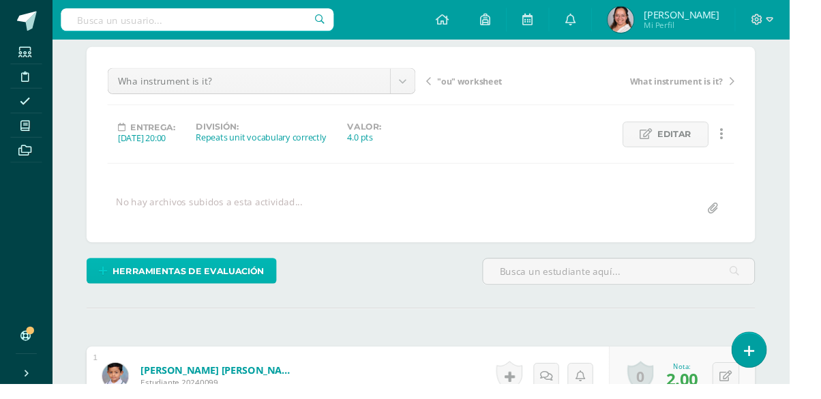
click at [197, 277] on span "Herramientas de evaluación" at bounding box center [196, 282] width 158 height 25
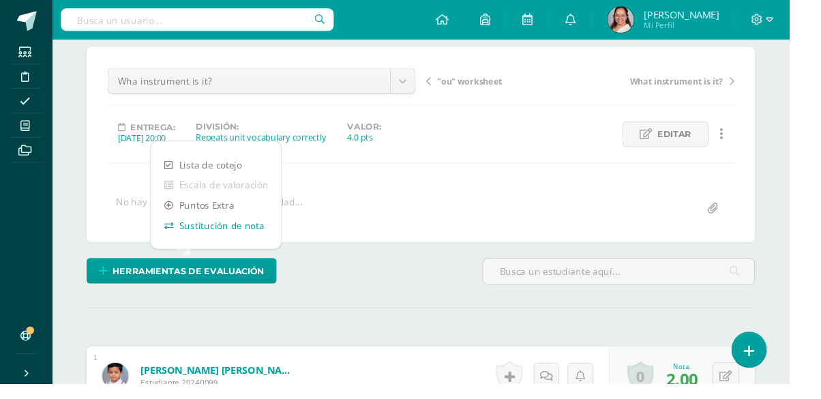
click at [193, 239] on link "Sustitución de nota" at bounding box center [225, 234] width 136 height 21
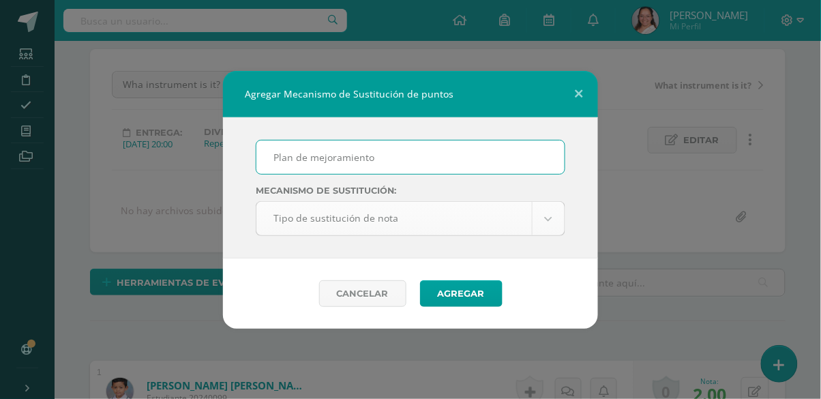
type input "Plan de mejoramiento"
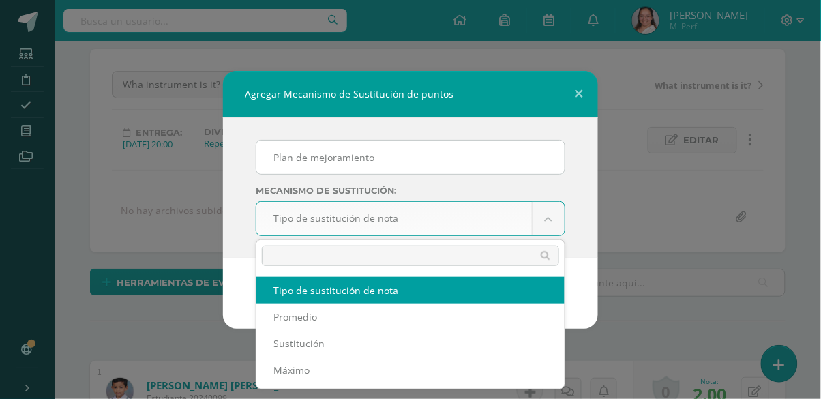
select select "maximum"
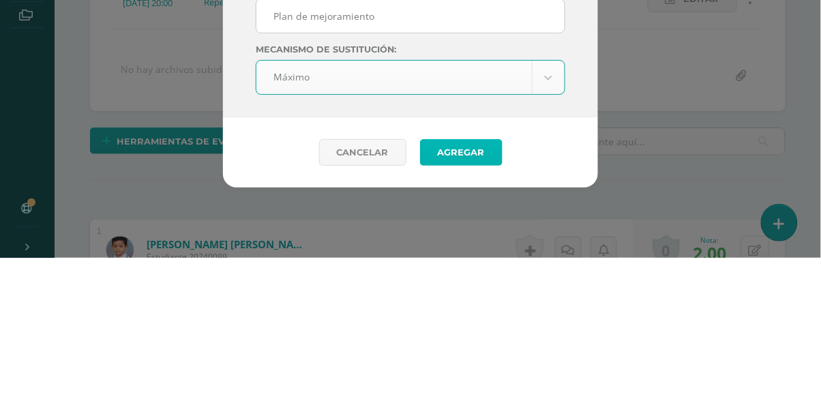
click at [458, 289] on button "Agregar" at bounding box center [461, 293] width 82 height 27
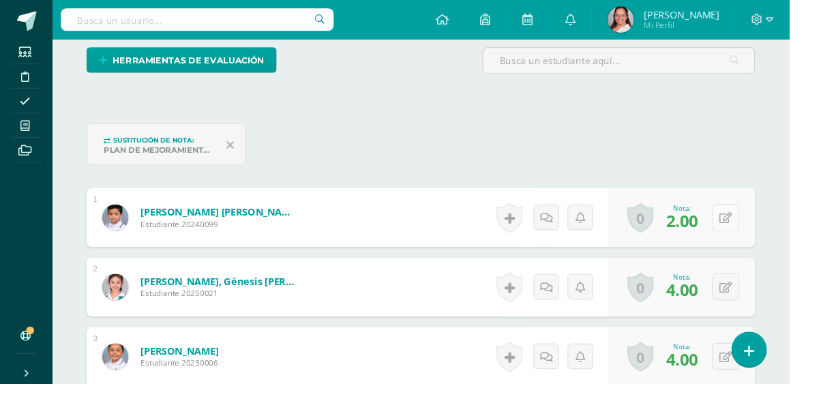
click at [761, 224] on icon at bounding box center [754, 227] width 13 height 12
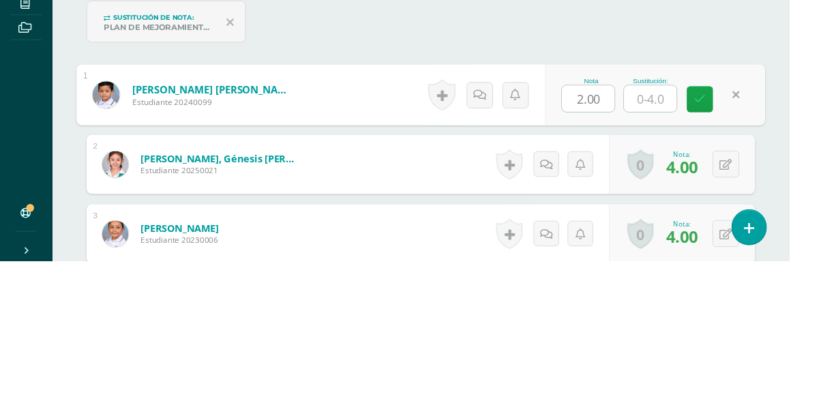
scroll to position [333, 0]
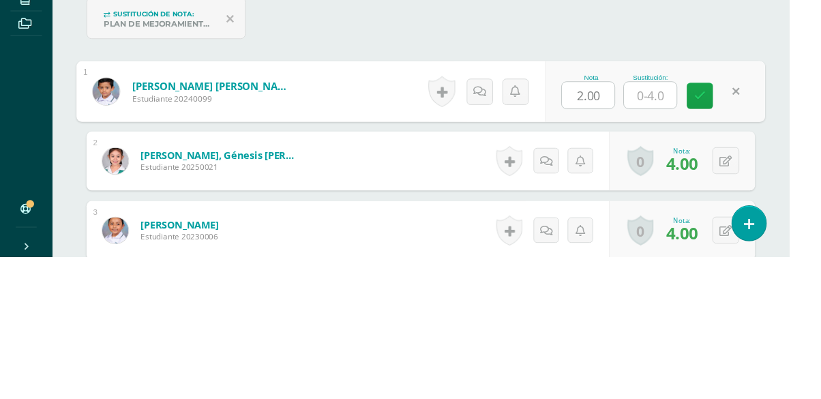
type input "2"
click at [725, 225] on icon at bounding box center [728, 231] width 12 height 12
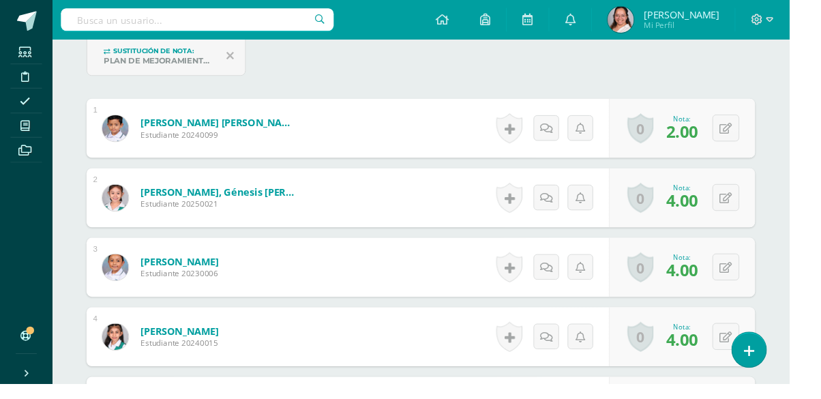
scroll to position [0, 0]
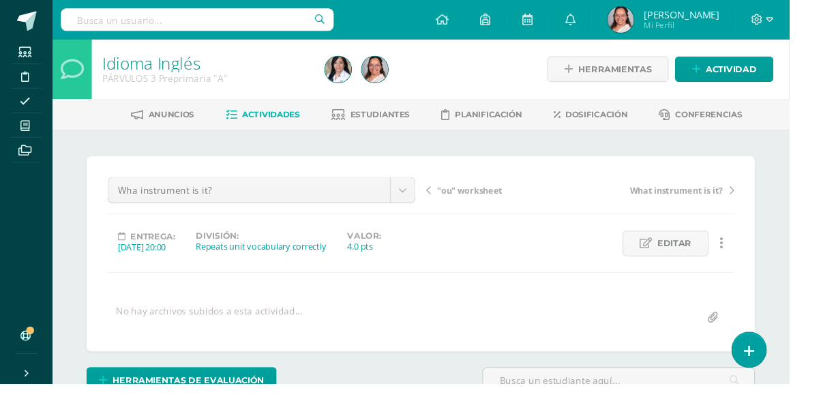
click at [496, 215] on div ""ou" worksheet What instrument is it?" at bounding box center [603, 203] width 331 height 38
click at [483, 196] on span ""ou" worksheet" at bounding box center [489, 198] width 68 height 12
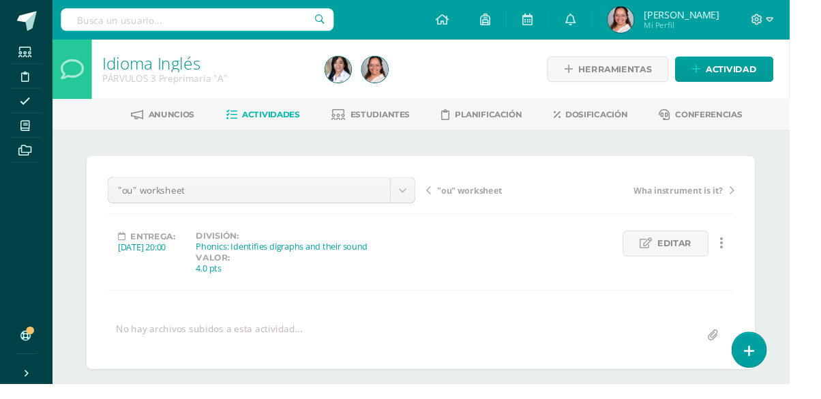
click at [481, 198] on span ""ou" worksheet" at bounding box center [489, 198] width 68 height 12
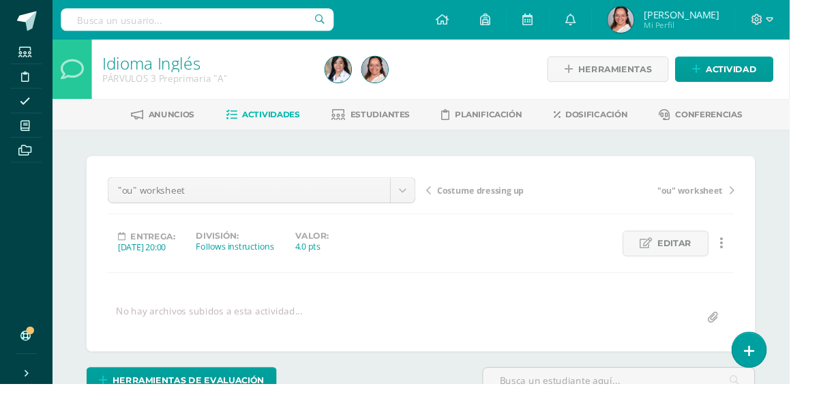
click at [522, 200] on span "Costume dressing up" at bounding box center [500, 198] width 90 height 12
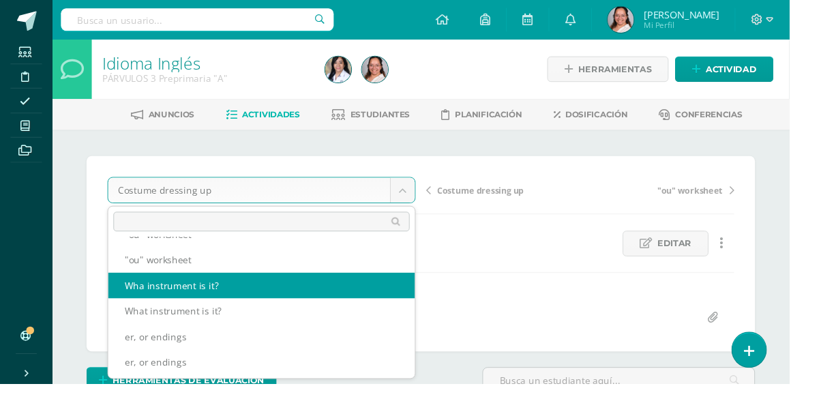
scroll to position [207, 0]
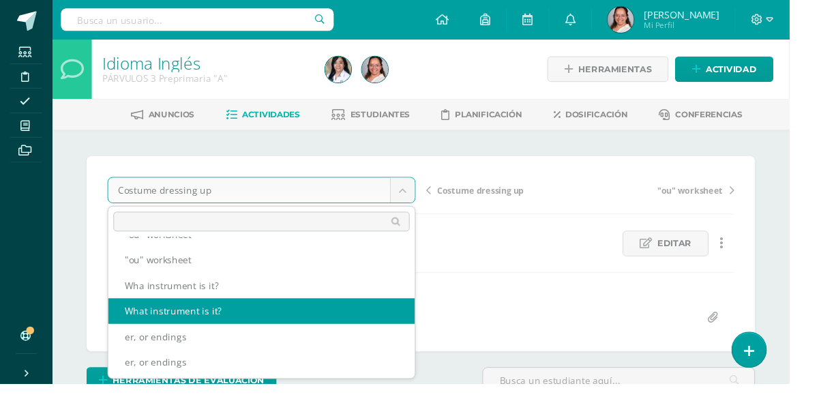
select select "/dashboard/teacher/grade-activity/107240/"
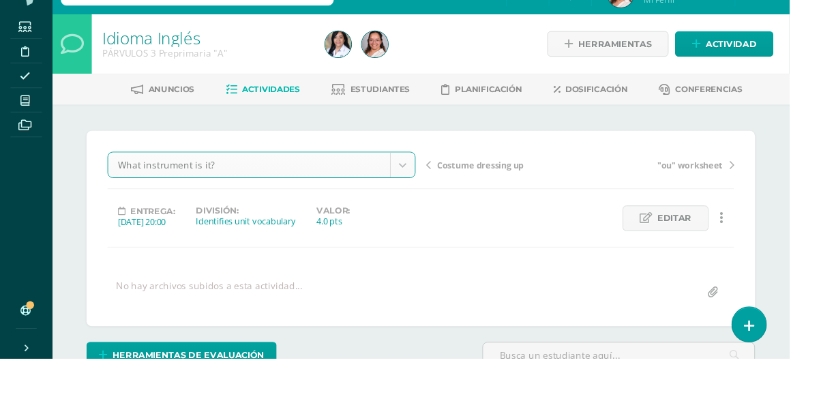
scroll to position [0, 0]
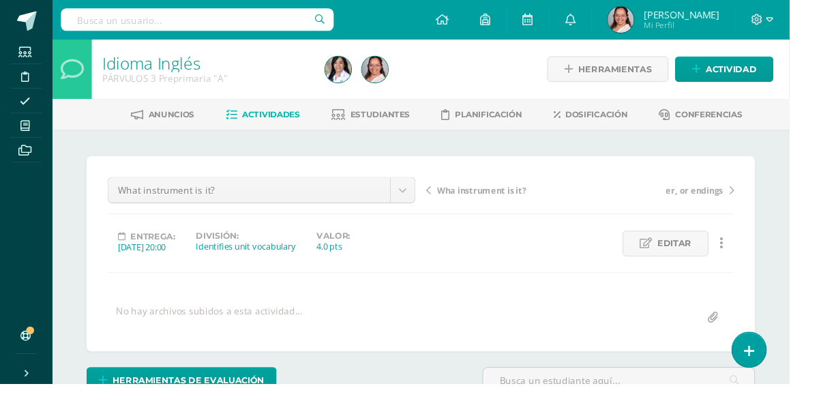
click at [514, 200] on span "Wha instrument is it?" at bounding box center [501, 198] width 93 height 12
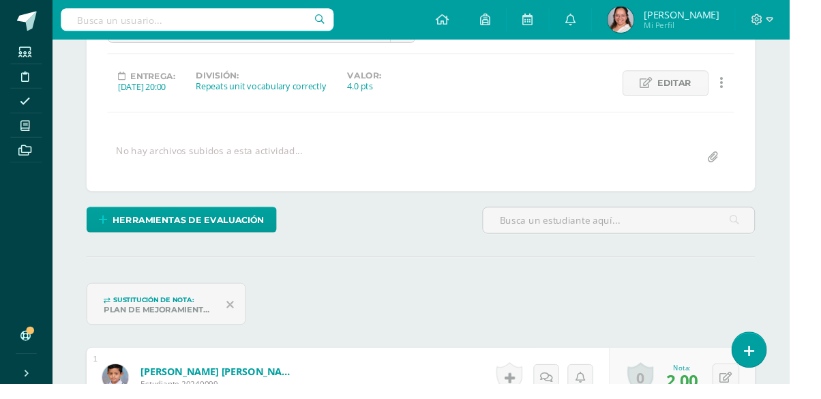
scroll to position [173, 0]
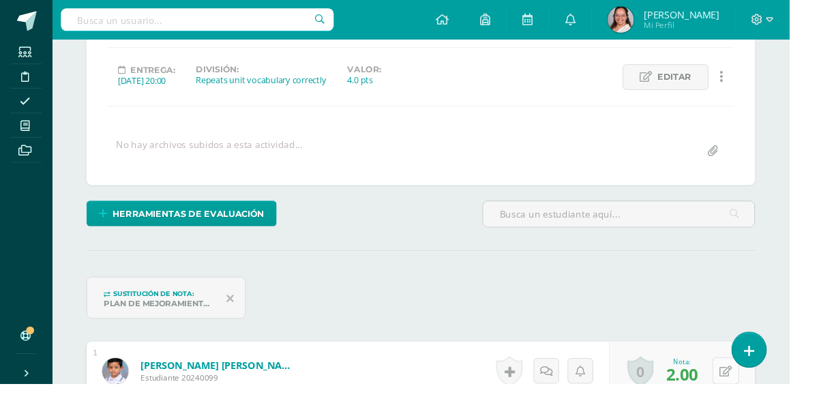
click at [761, 385] on button at bounding box center [755, 385] width 28 height 28
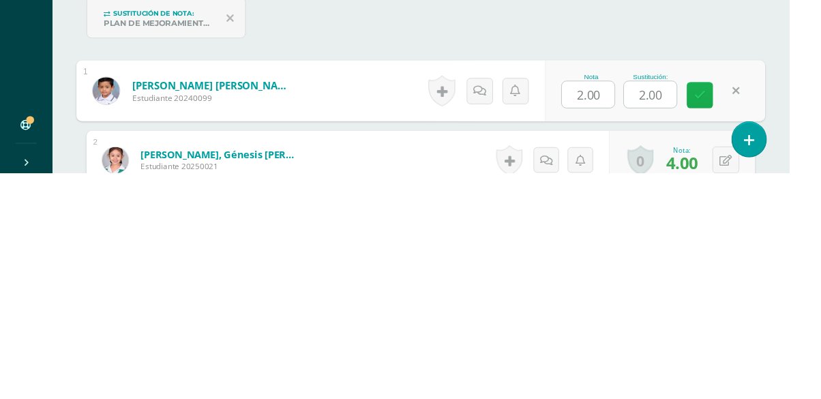
click at [723, 322] on icon at bounding box center [728, 317] width 12 height 12
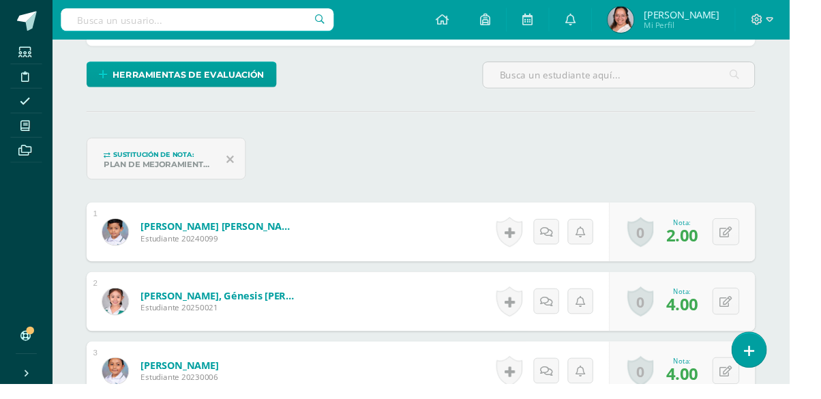
scroll to position [0, 0]
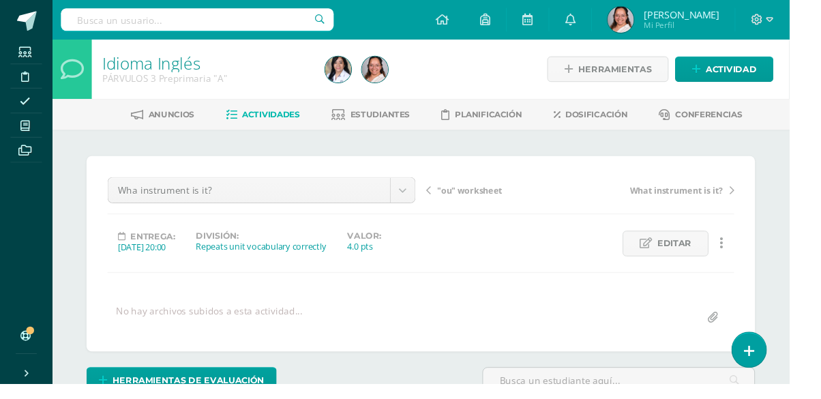
click at [489, 218] on div ""ou" worksheet What instrument is it?" at bounding box center [603, 203] width 331 height 38
click at [496, 202] on span ""ou" worksheet" at bounding box center [489, 198] width 68 height 12
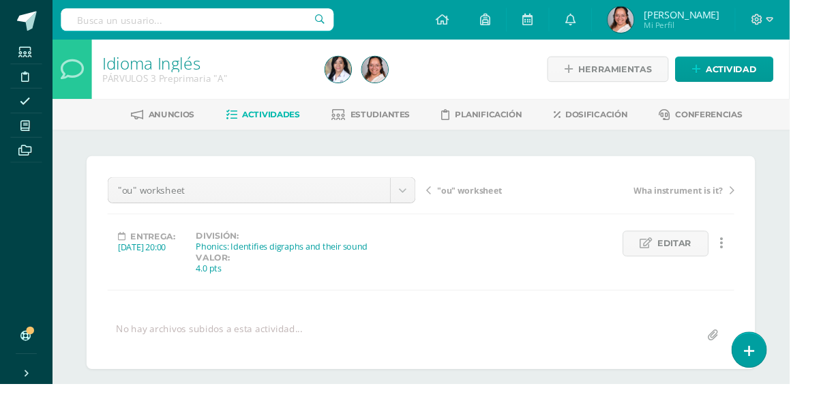
click at [474, 196] on span ""ou" worksheet" at bounding box center [489, 198] width 68 height 12
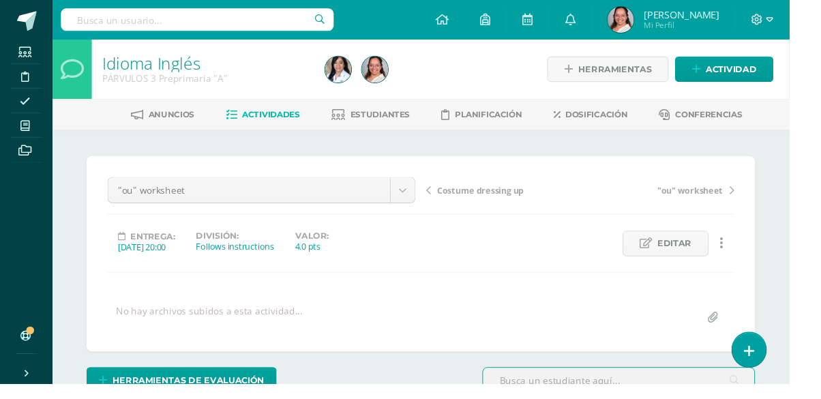
click at [481, 202] on span "Costume dressing up" at bounding box center [500, 198] width 90 height 12
